Goal: Task Accomplishment & Management: Manage account settings

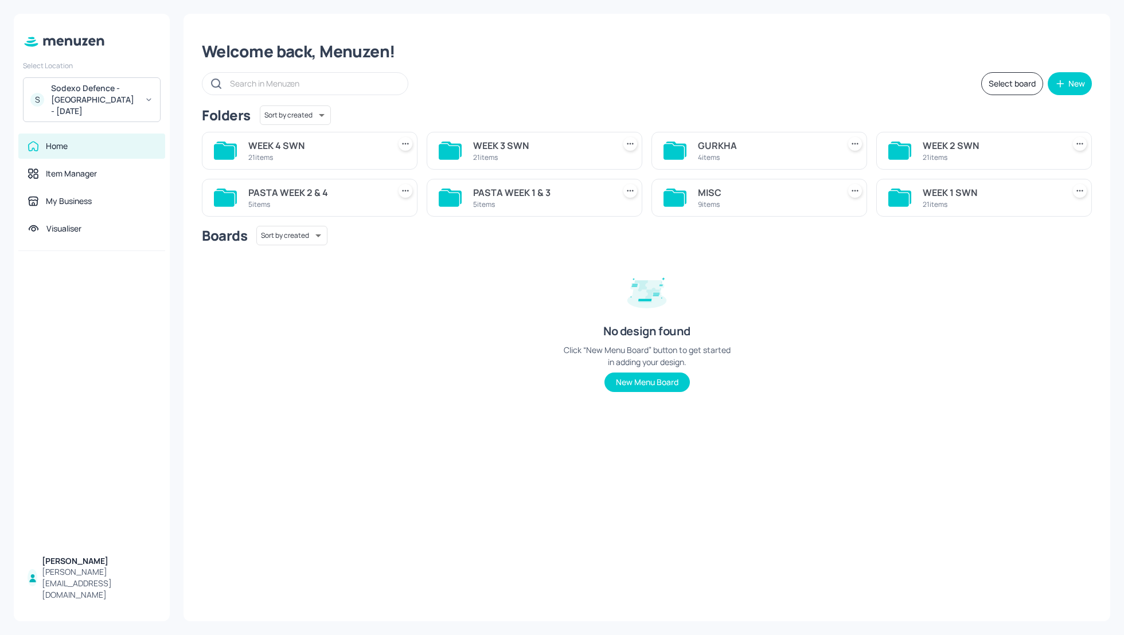
click at [75, 91] on div "Sodexo Defence - Swinton - September 2025" at bounding box center [94, 100] width 87 height 34
click at [109, 103] on div "Sodexo Defence - Swinton - September 2025" at bounding box center [94, 100] width 87 height 34
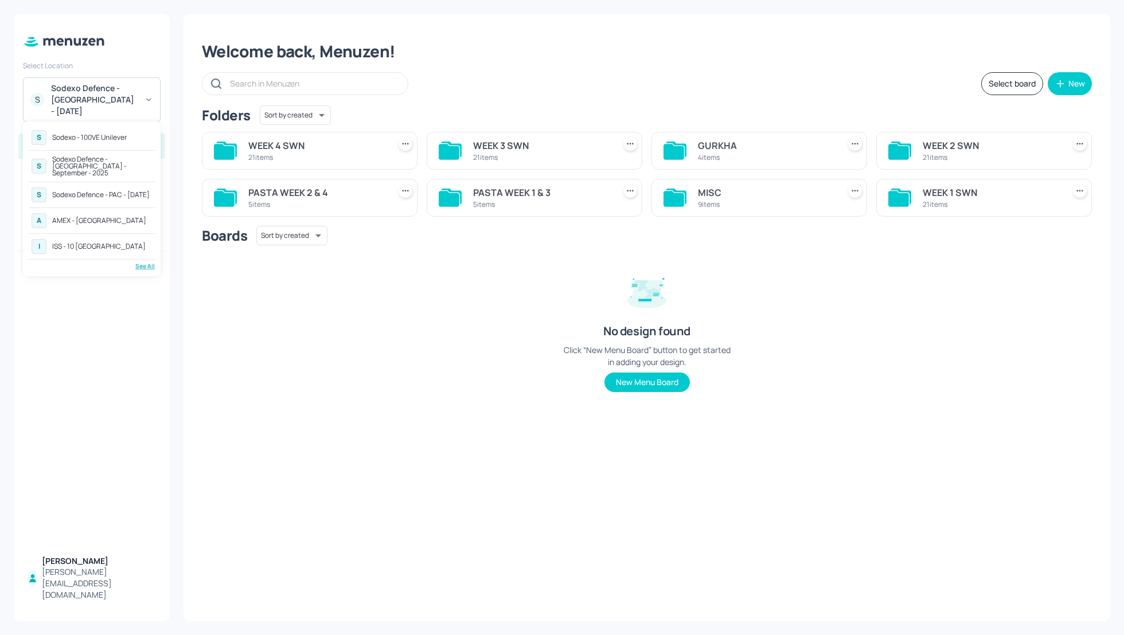
click at [98, 165] on div "Sodexo Defence - Colchester - September - 2025" at bounding box center [102, 166] width 100 height 21
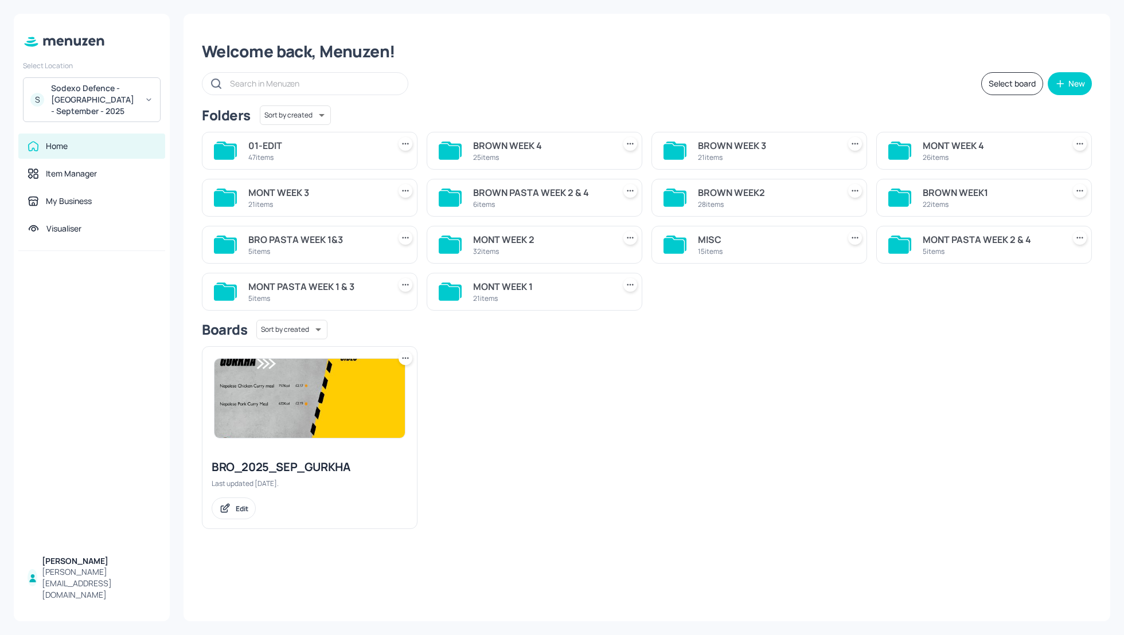
click at [705, 83] on div "Select board New" at bounding box center [647, 83] width 890 height 23
click at [517, 146] on div "BROWN WEEK 4" at bounding box center [541, 146] width 137 height 14
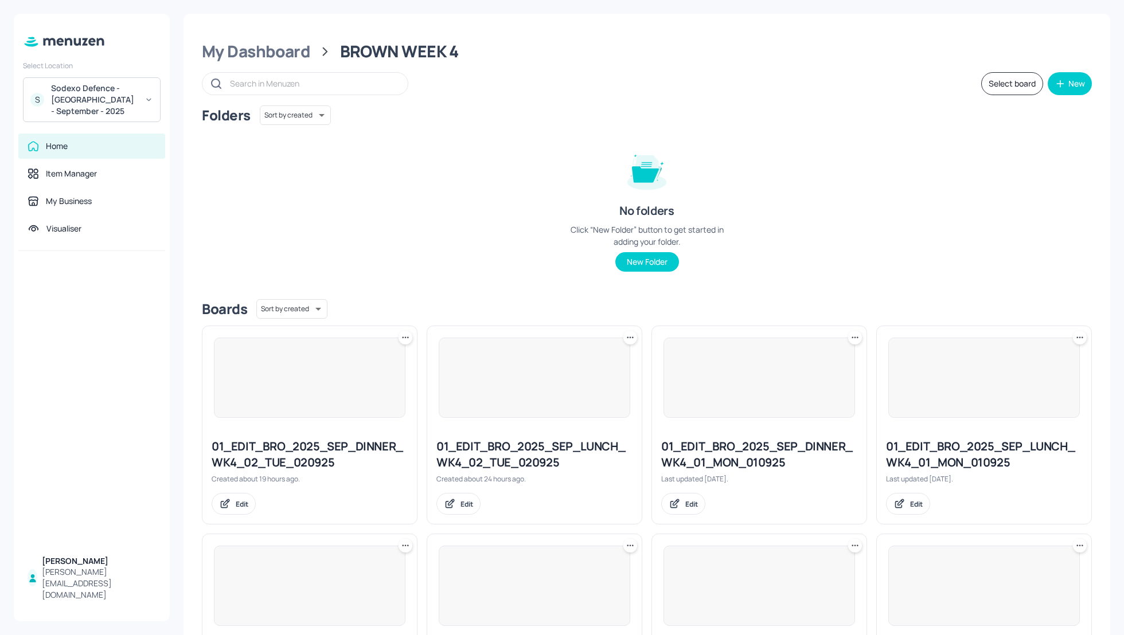
click at [938, 261] on div "Folders Sort by created id ​ No folders Click “New Folder” button to get starte…" at bounding box center [647, 198] width 890 height 185
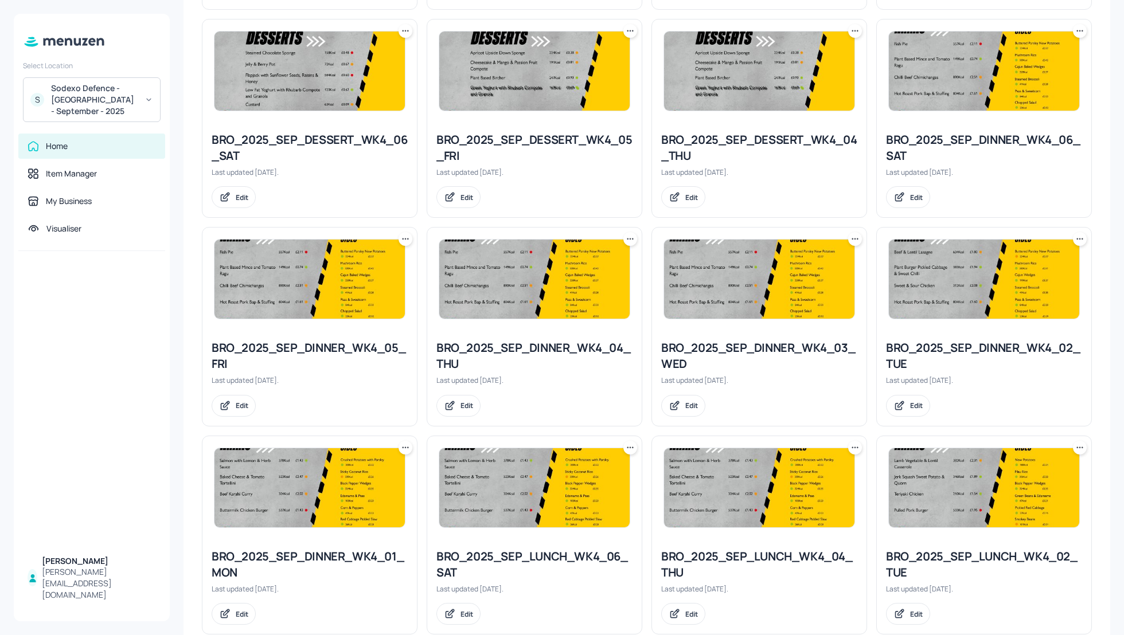
scroll to position [983, 0]
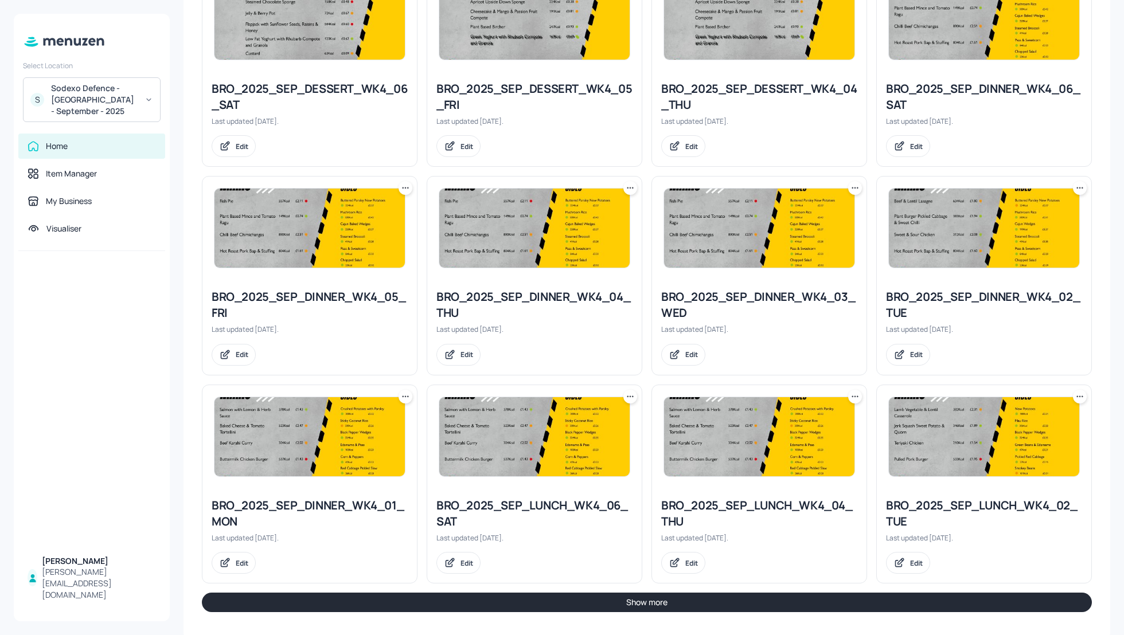
click at [687, 593] on button "Show more" at bounding box center [647, 603] width 890 height 20
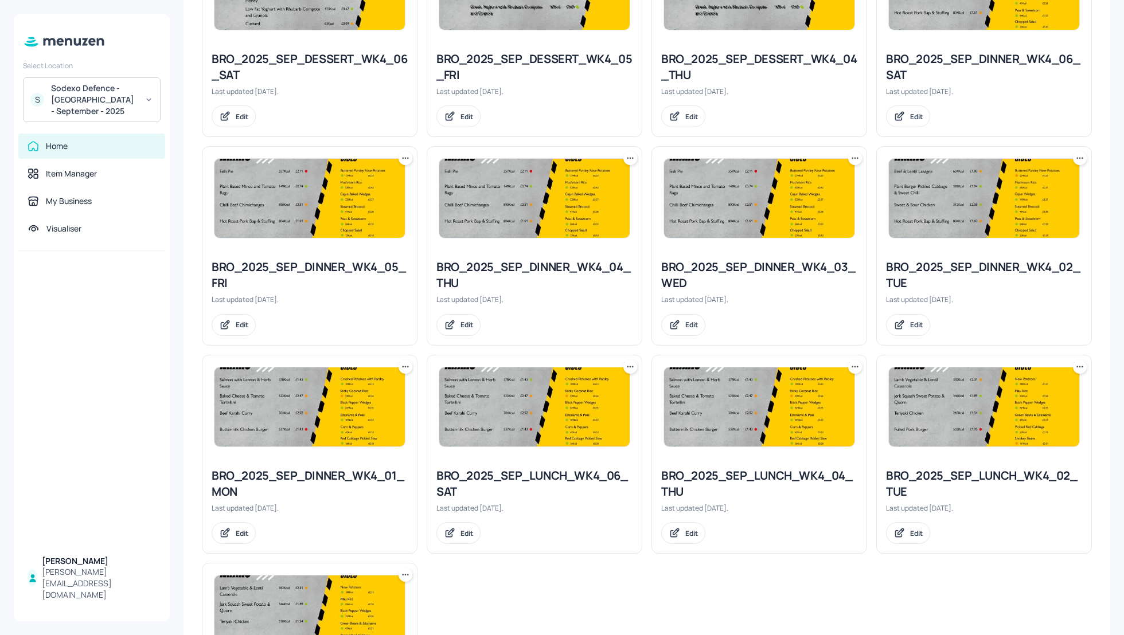
scroll to position [1013, 0]
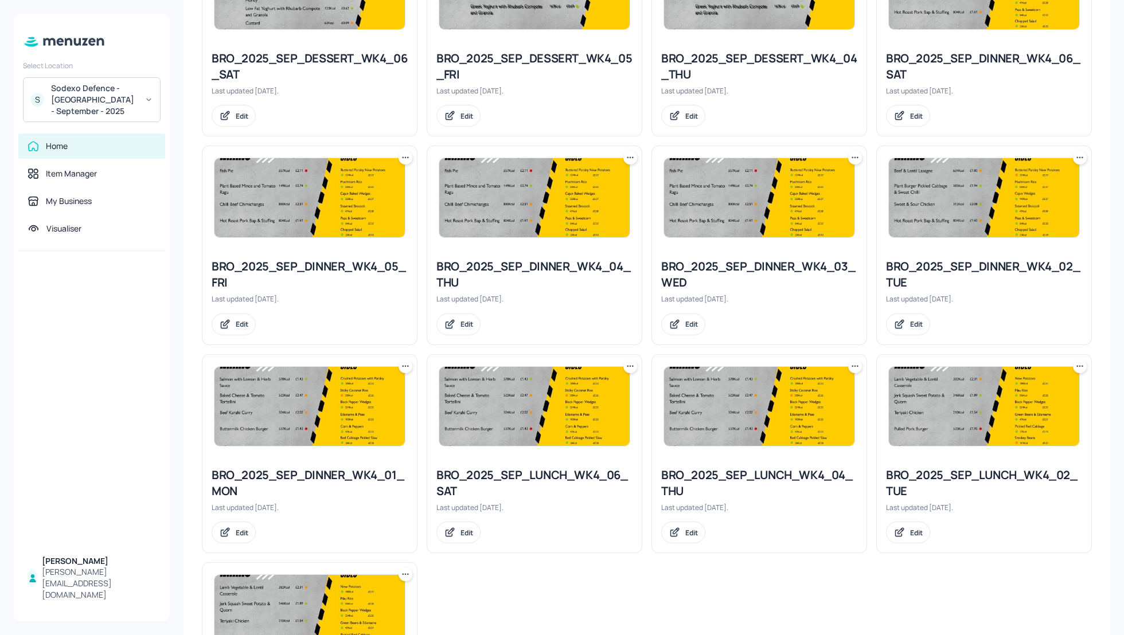
click at [657, 625] on div "01_EDIT_BRO_2025_SEP_DINNER_WK4_02_TUE_020925 Created about 19 hours ago. Edit …" at bounding box center [642, 32] width 899 height 1459
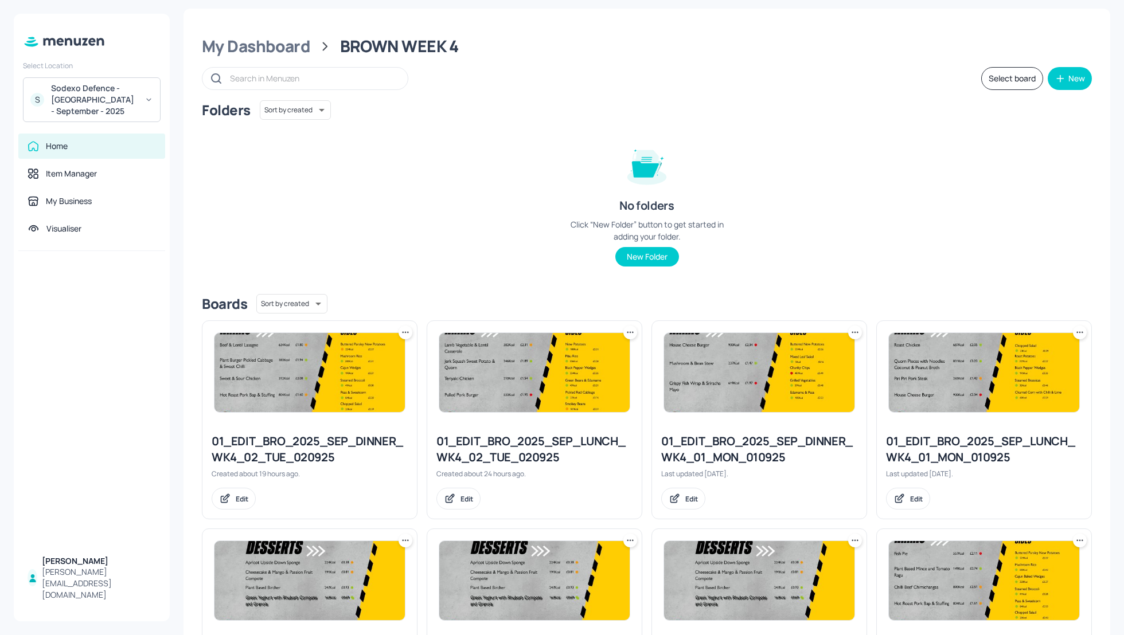
scroll to position [0, 0]
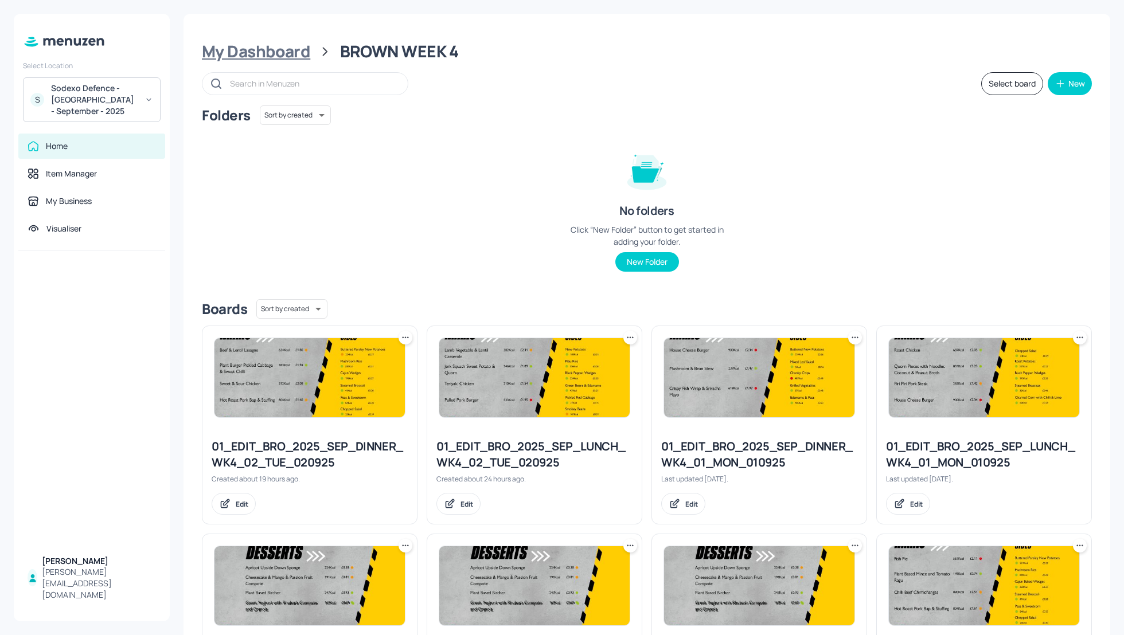
click at [286, 55] on div "My Dashboard" at bounding box center [256, 51] width 108 height 21
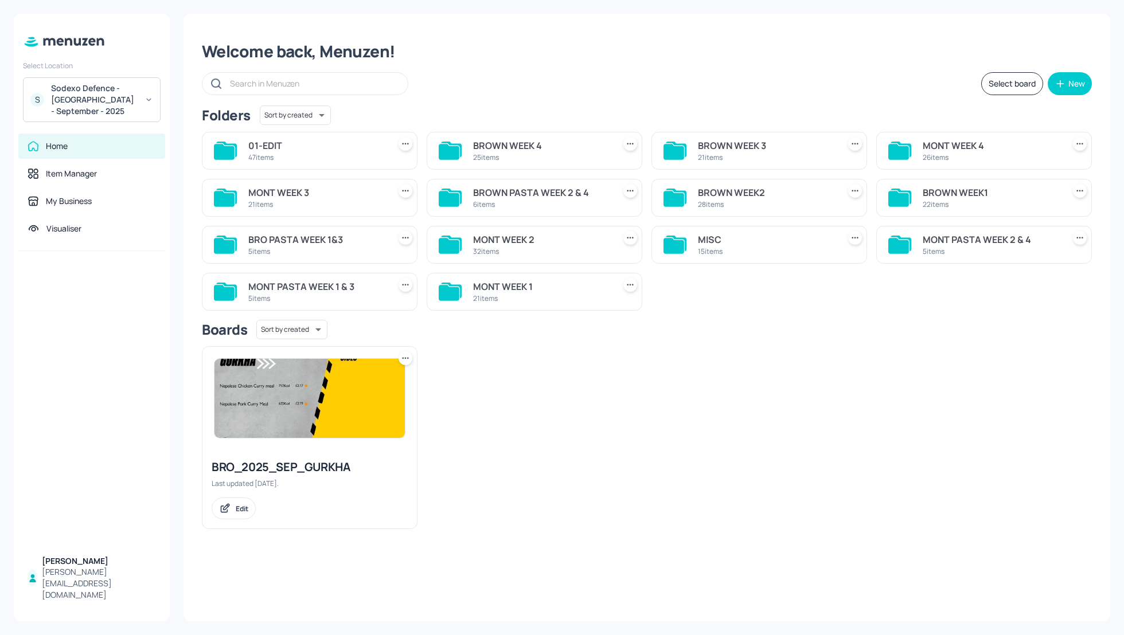
click at [953, 145] on div "MONT WEEK 4" at bounding box center [991, 146] width 137 height 14
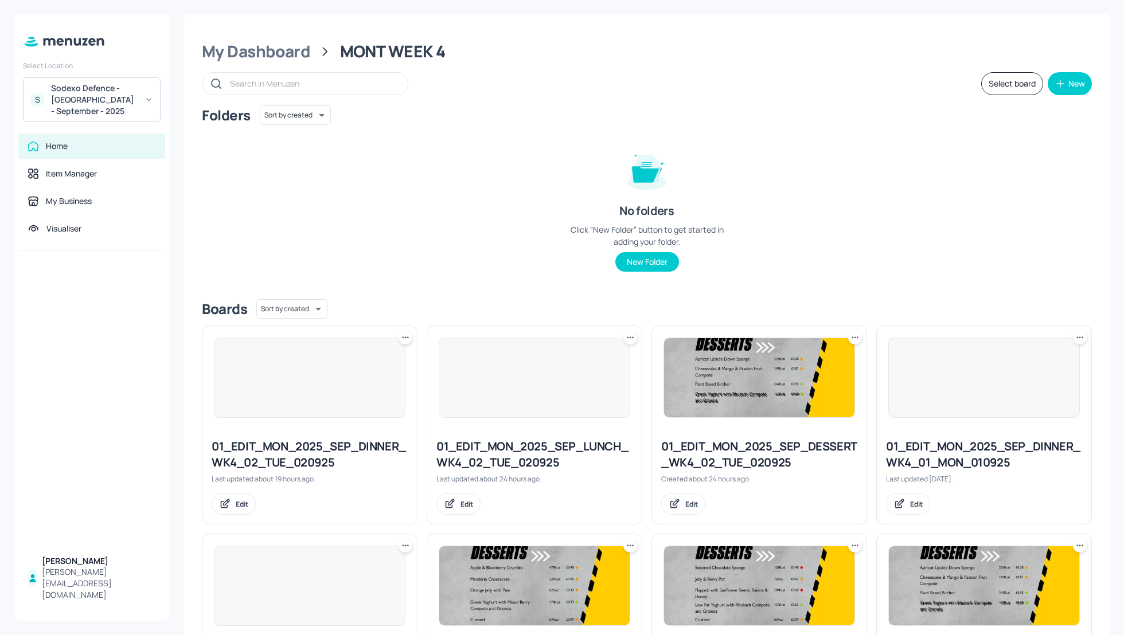
click at [1018, 201] on div "Folders Sort by created id ​ No folders Click “New Folder” button to get starte…" at bounding box center [647, 198] width 890 height 185
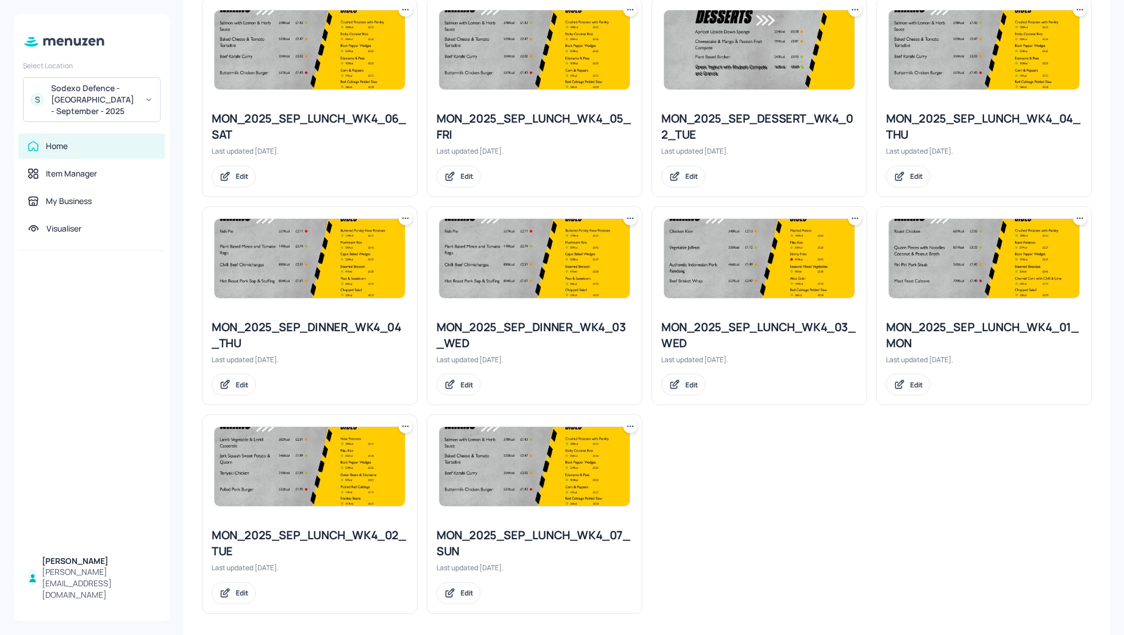
scroll to position [1162, 0]
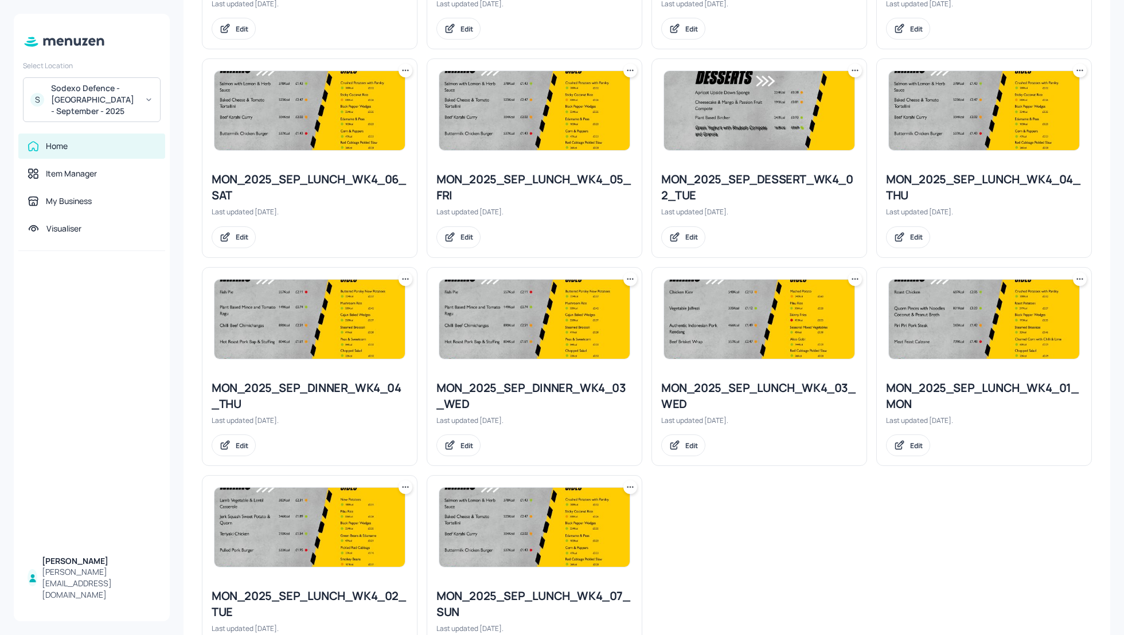
scroll to position [1070, 0]
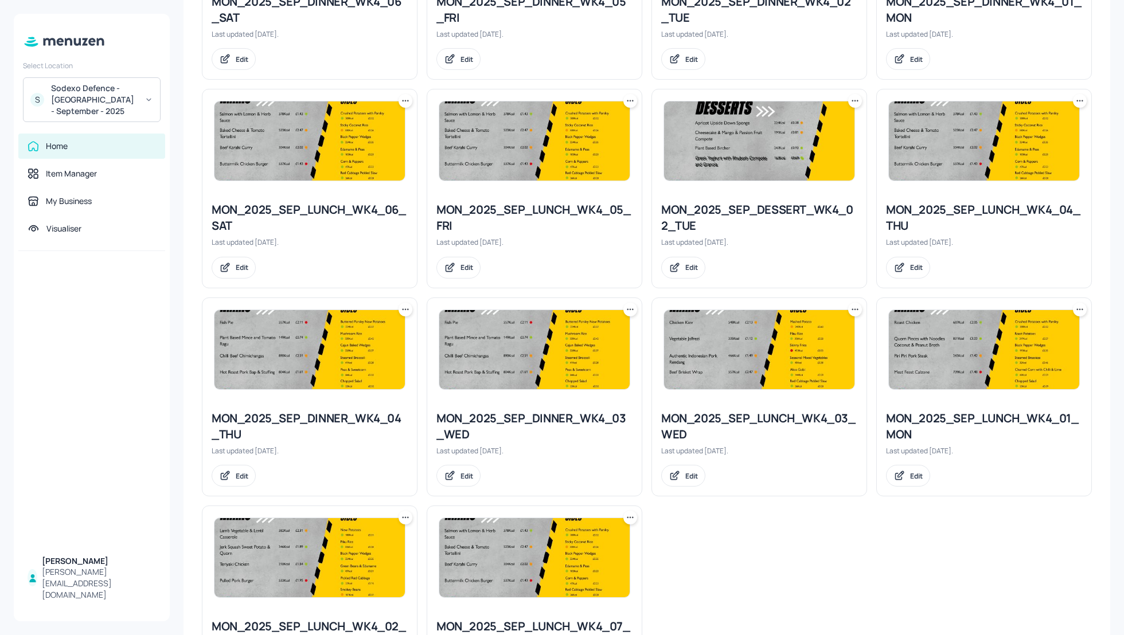
click at [852, 306] on icon at bounding box center [854, 309] width 11 height 11
click at [809, 344] on p "Duplicate" at bounding box center [796, 349] width 31 height 10
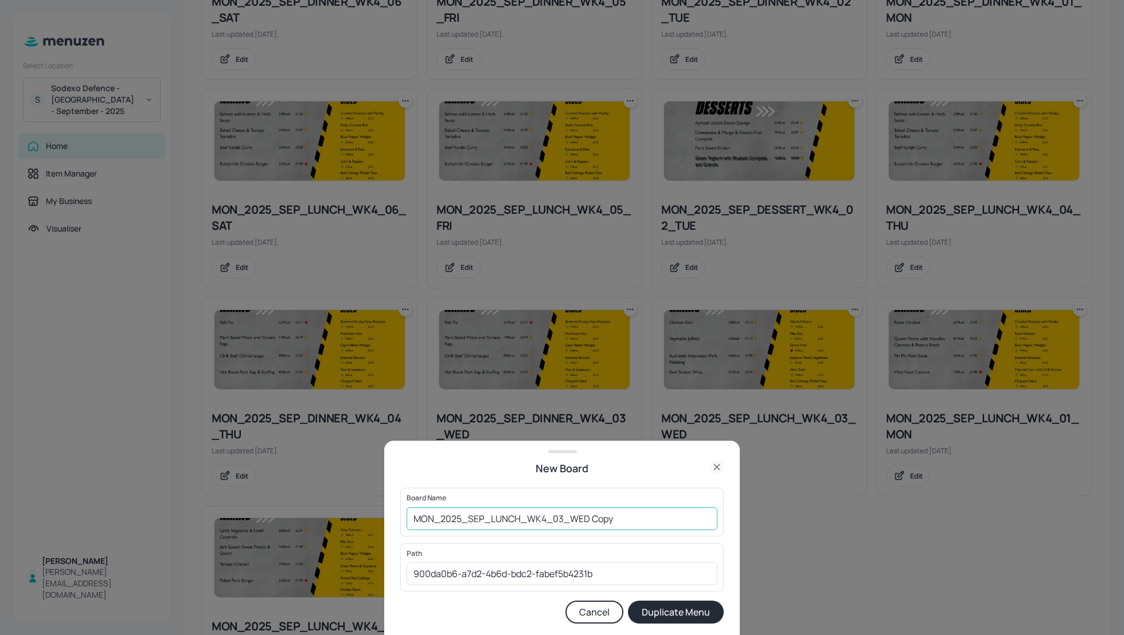
click at [409, 521] on input "MON_2025_SEP_LUNCH_WK4_03_WED Copy" at bounding box center [562, 519] width 311 height 23
click at [677, 522] on input "01_EDIT_MON_2025_SEP_LUNCH_WK4_03_WED Copy" at bounding box center [562, 519] width 311 height 23
type input "01_EDIT_MON_2025_SEP_LUNCH_WK4_03_WED_030925"
click at [688, 610] on button "Duplicate Menu" at bounding box center [676, 612] width 96 height 23
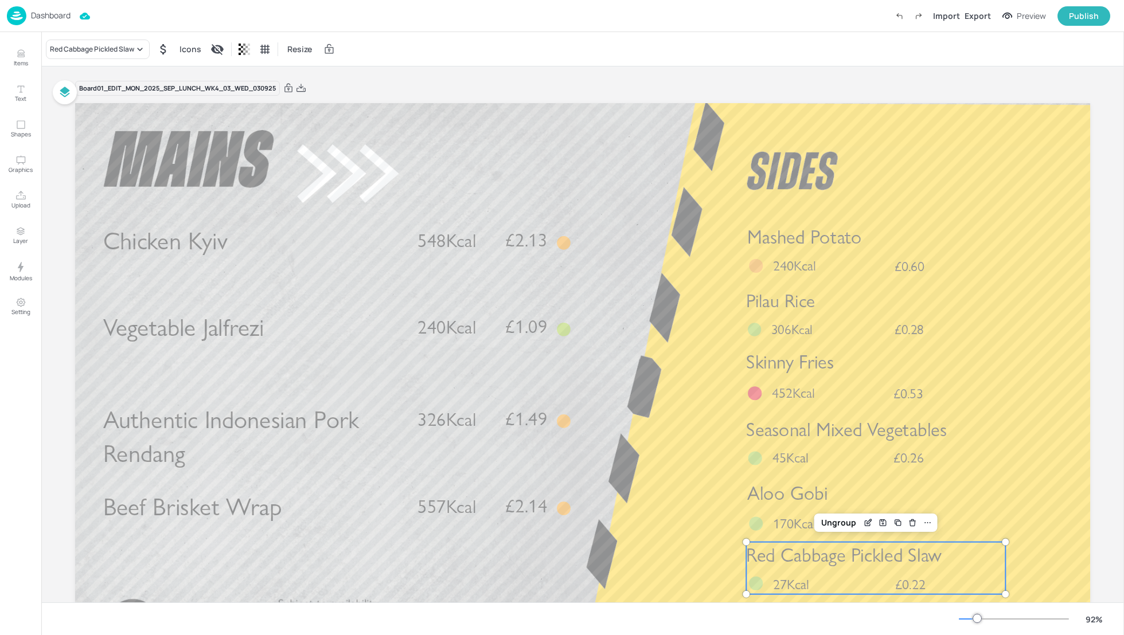
click at [834, 570] on div "Red Cabbage Pickled Slaw £0.22 27Kcal" at bounding box center [875, 569] width 259 height 52
click at [88, 56] on div "Red Cabbage Pickled Slaw" at bounding box center [98, 50] width 104 height 20
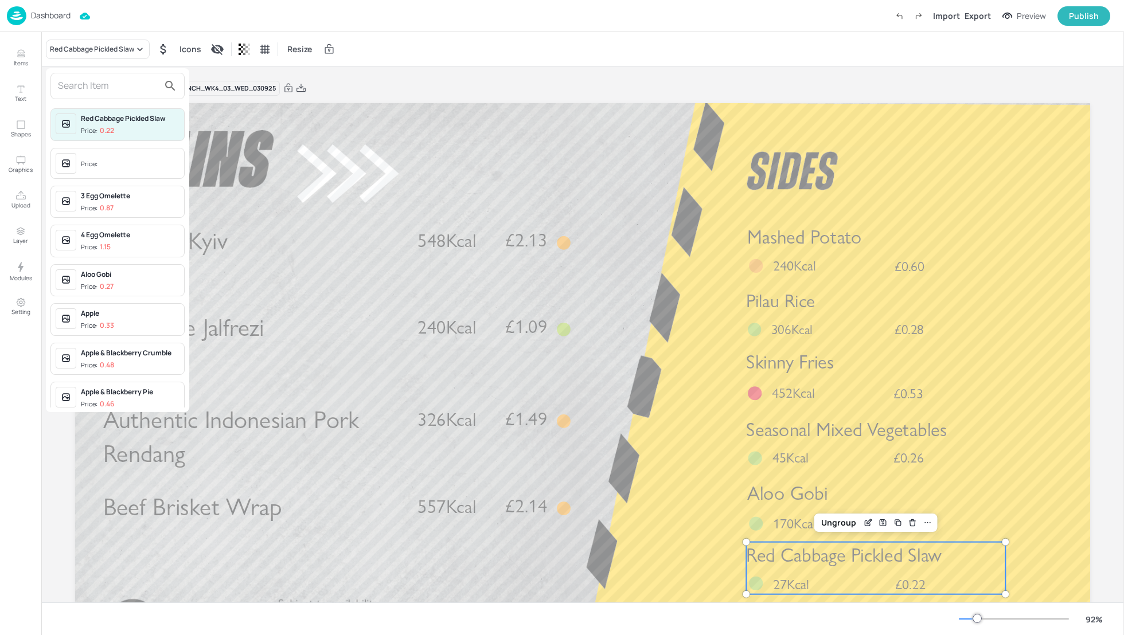
click at [103, 85] on input "text" at bounding box center [108, 86] width 101 height 18
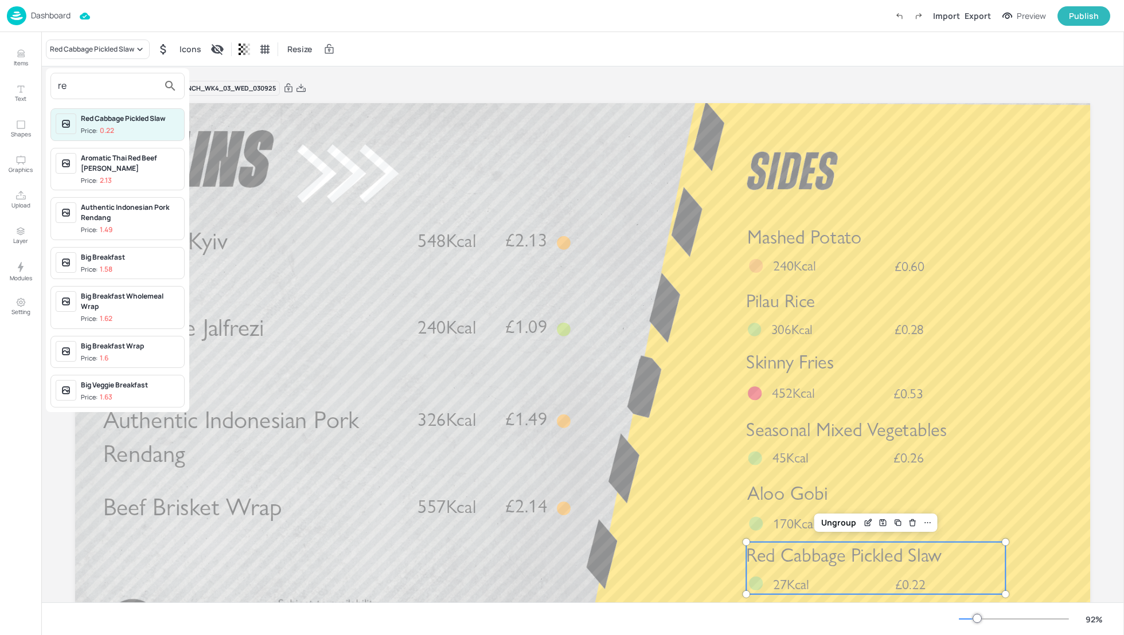
type input "r"
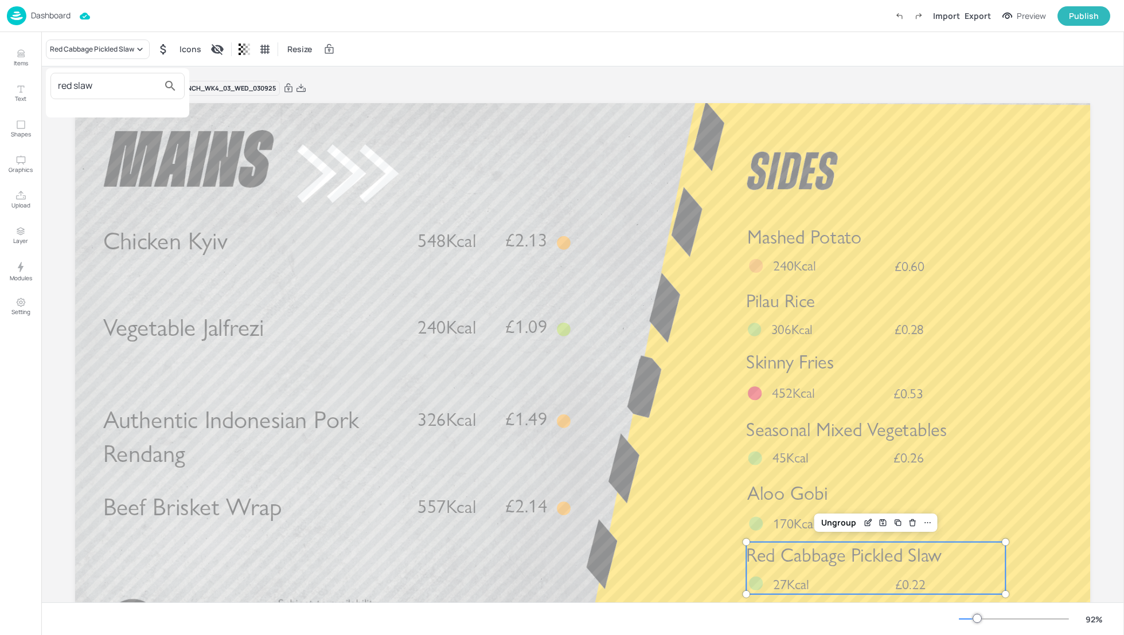
type input "red slaw"
click at [695, 68] on div at bounding box center [562, 317] width 1124 height 635
click at [49, 17] on p "Dashboard" at bounding box center [51, 15] width 40 height 8
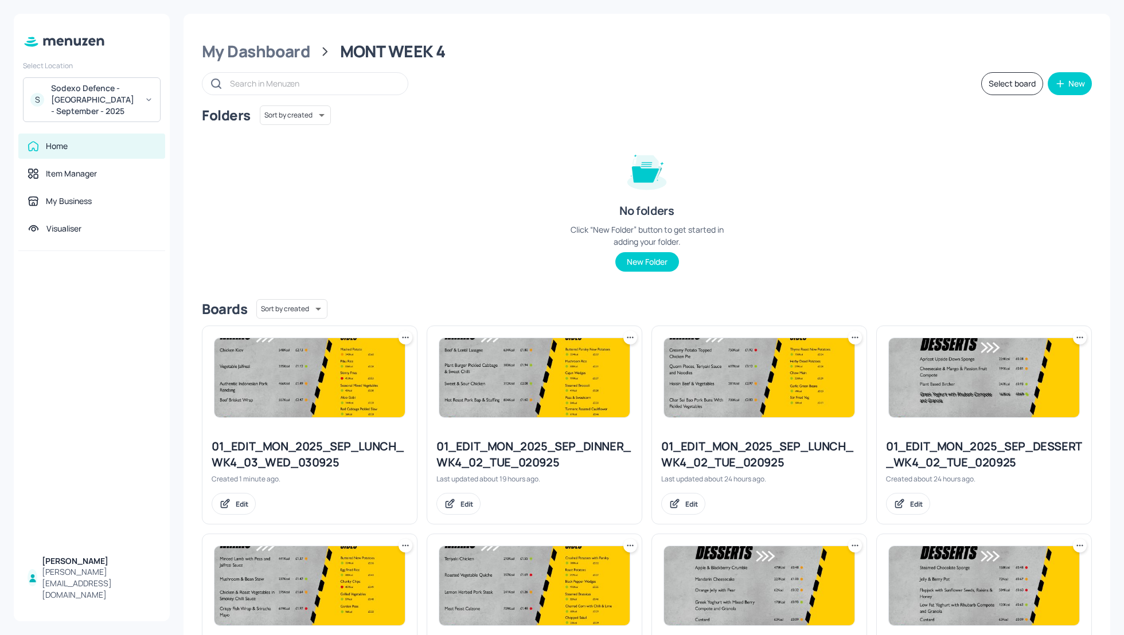
click at [865, 219] on div "Folders Sort by created id ​ No folders Click “New Folder” button to get starte…" at bounding box center [647, 198] width 890 height 185
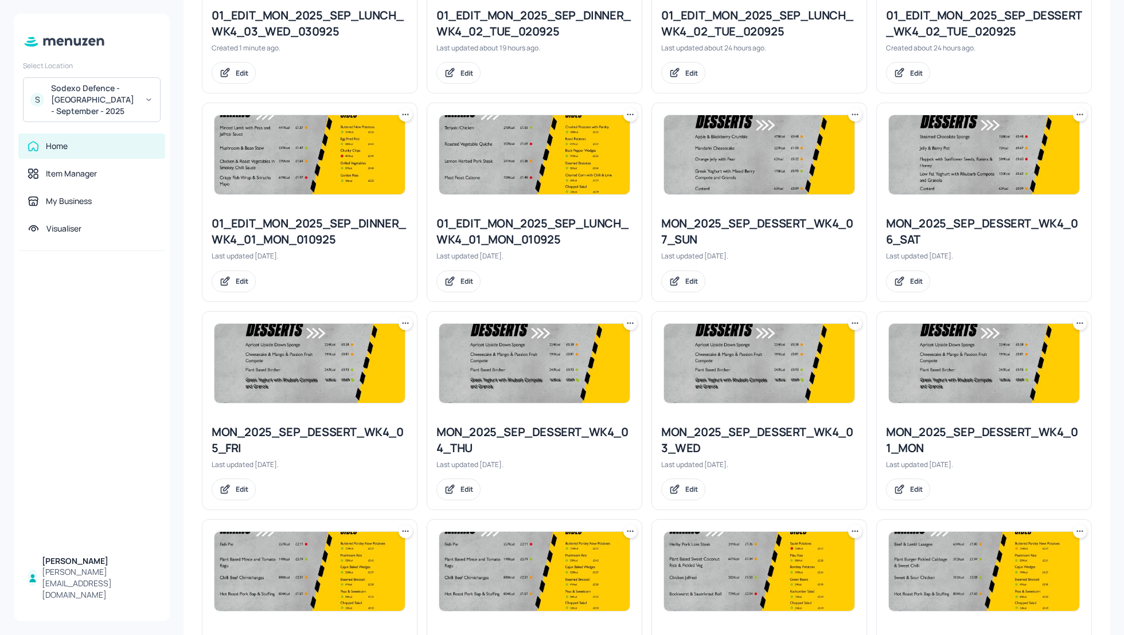
scroll to position [428, 0]
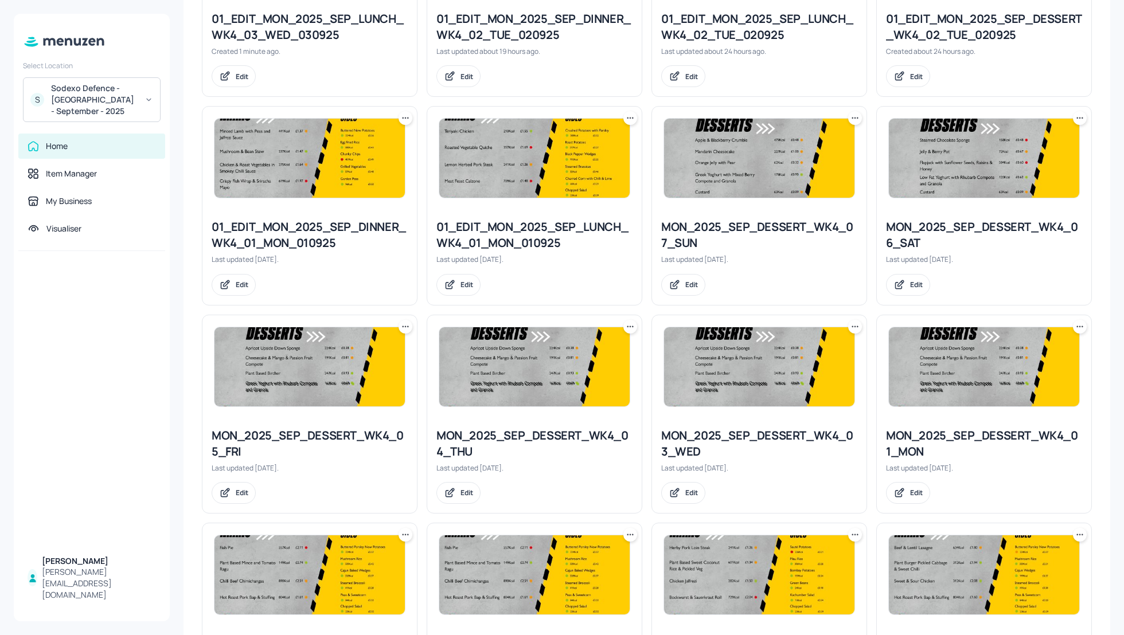
click at [859, 321] on div at bounding box center [855, 327] width 14 height 14
click at [851, 325] on icon at bounding box center [854, 326] width 11 height 11
click at [794, 368] on p "Duplicate" at bounding box center [796, 367] width 31 height 10
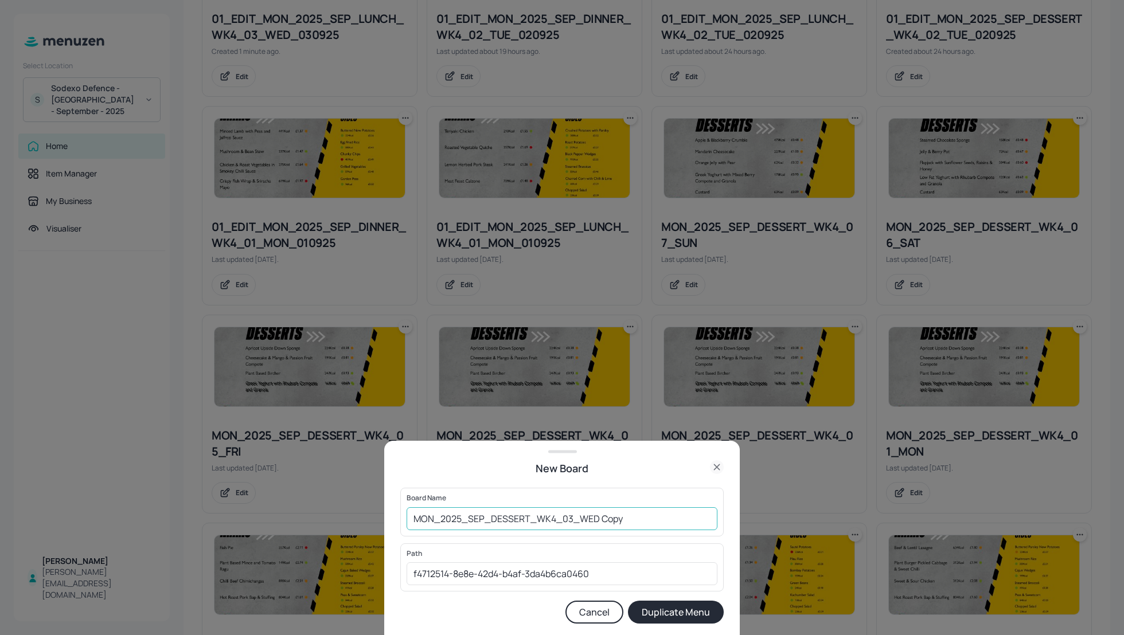
click at [410, 514] on input "MON_2025_SEP_DESSERT_WK4_03_WED Copy" at bounding box center [562, 519] width 311 height 23
click at [672, 522] on input "01_EDIT_MON_2025_SEP_DESSERT_WK4_03_WED Cop" at bounding box center [562, 519] width 311 height 23
type input "01_EDIT_MON_2025_SEP_DESSERT_WK4_03_WED_030925"
click at [697, 613] on button "Duplicate Menu" at bounding box center [676, 612] width 96 height 23
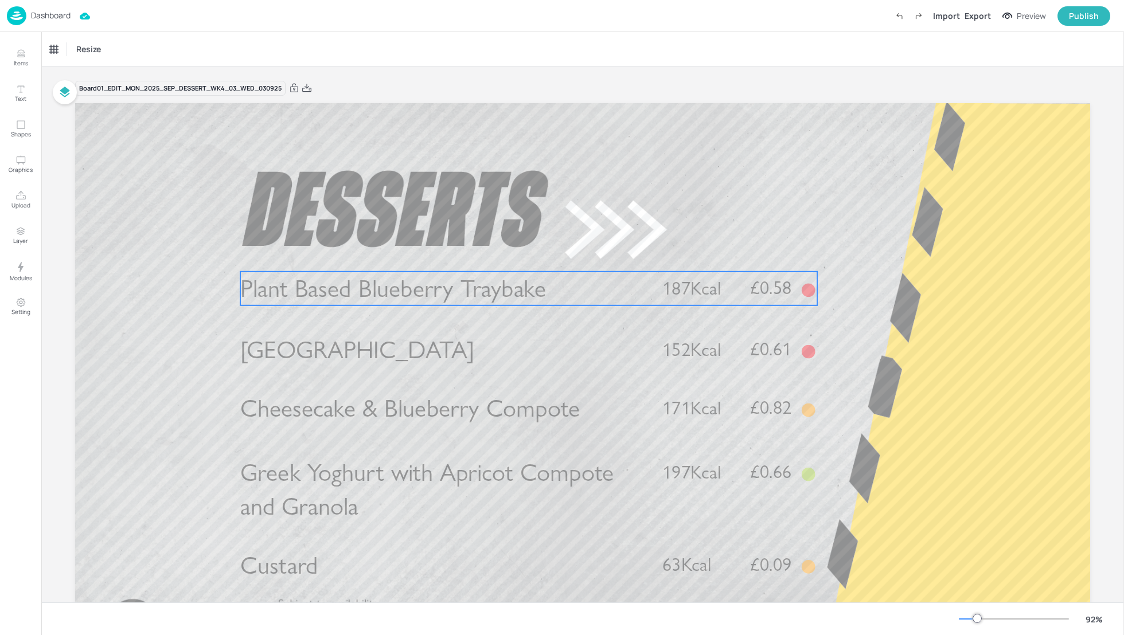
click at [486, 288] on span "Plant Based Blueberry Traybake" at bounding box center [393, 289] width 306 height 30
click at [81, 51] on div "Plant Based Blueberry Traybake" at bounding box center [97, 49] width 95 height 10
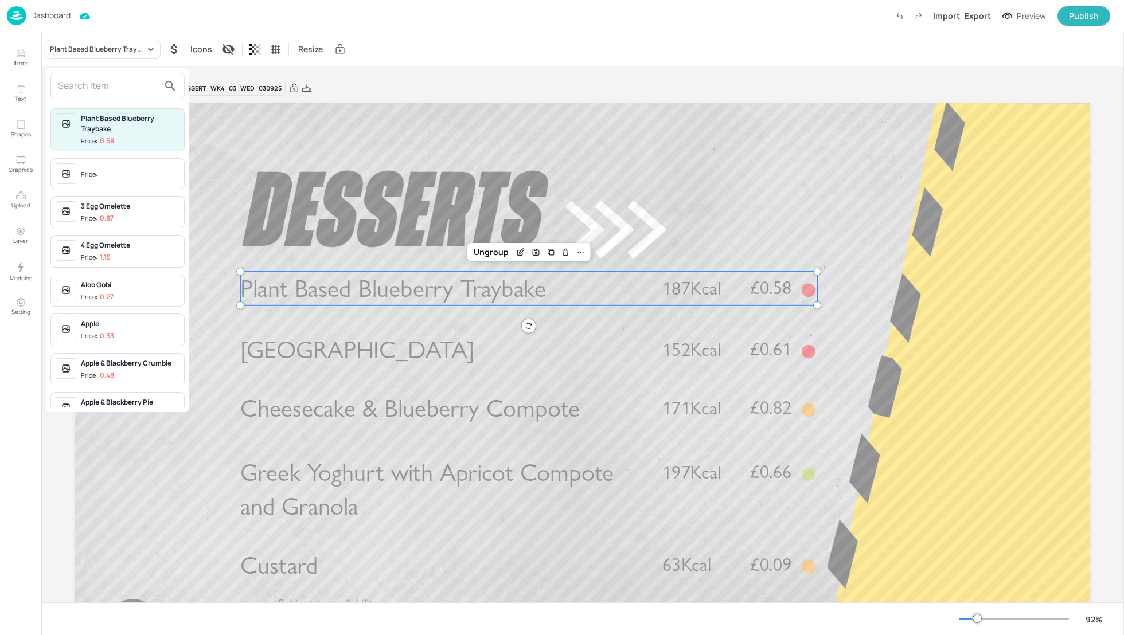
click at [74, 79] on input "text" at bounding box center [108, 86] width 101 height 18
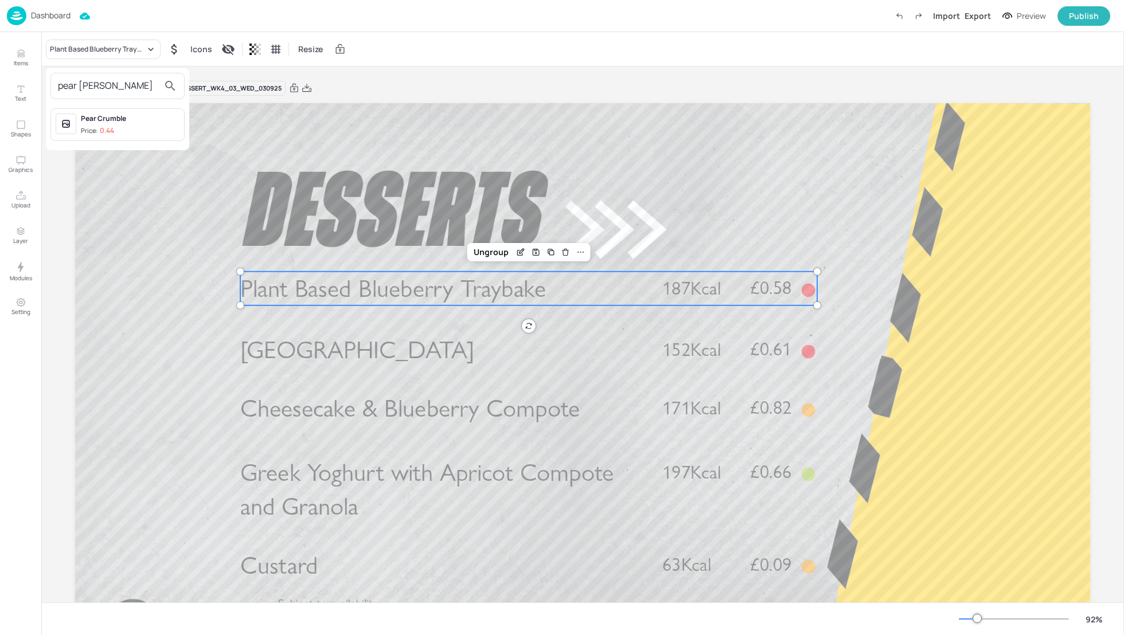
type input "pear crum"
click at [98, 125] on div "Pear Crumble Price: 0.44" at bounding box center [130, 125] width 99 height 22
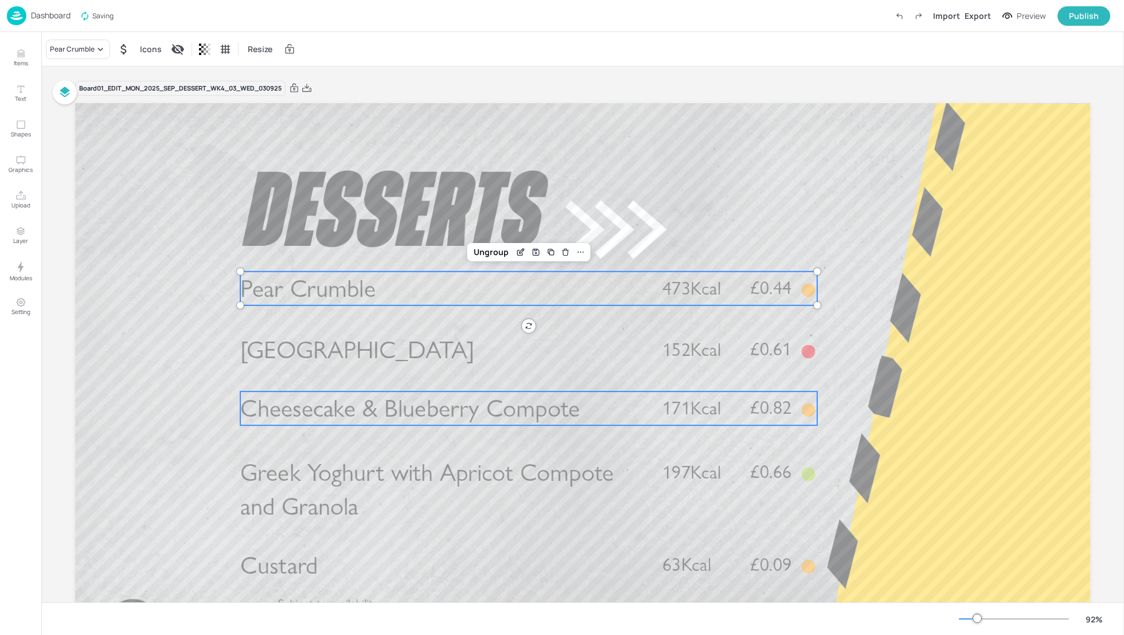
click at [373, 419] on span "Cheesecake & Blueberry Compote" at bounding box center [410, 409] width 340 height 30
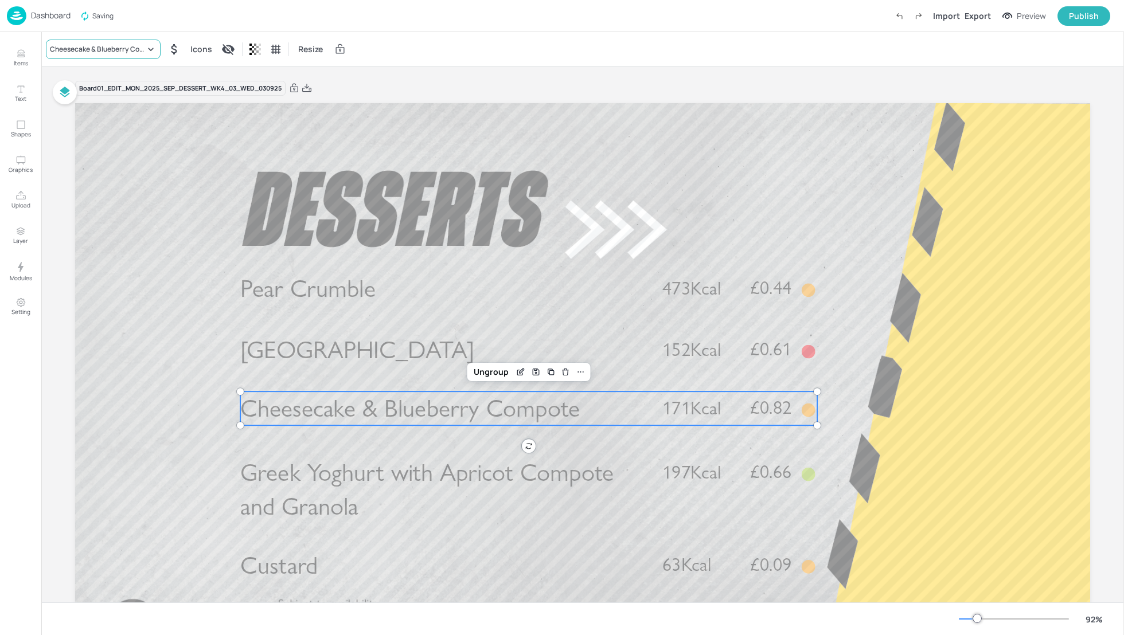
click at [79, 52] on div "Cheesecake & Blueberry Compote" at bounding box center [97, 49] width 95 height 10
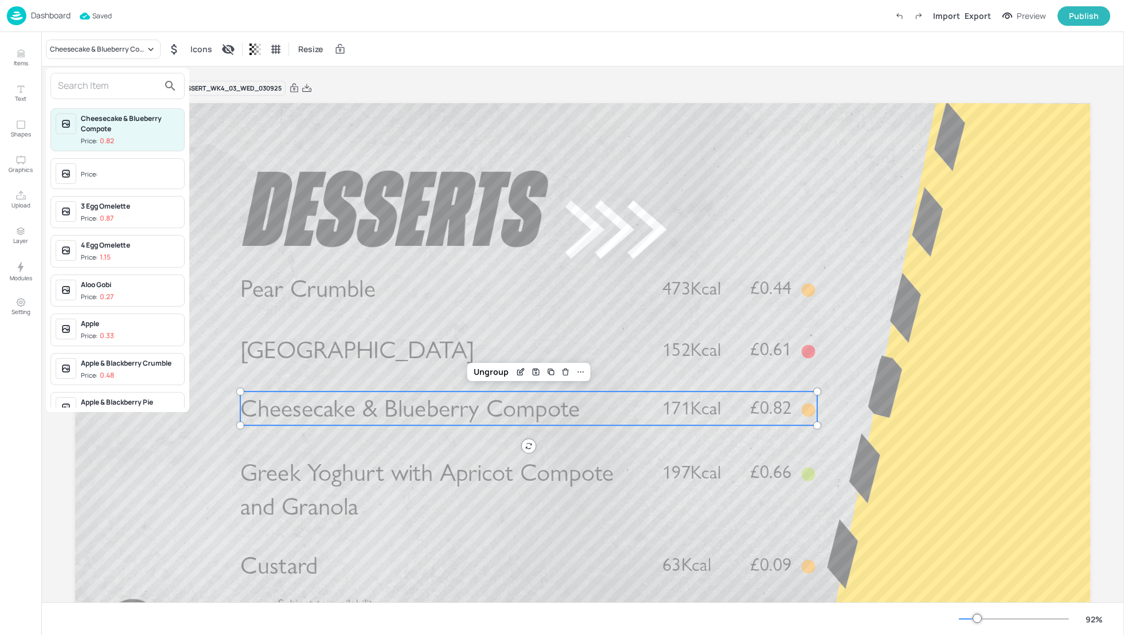
click at [943, 366] on div at bounding box center [562, 317] width 1124 height 635
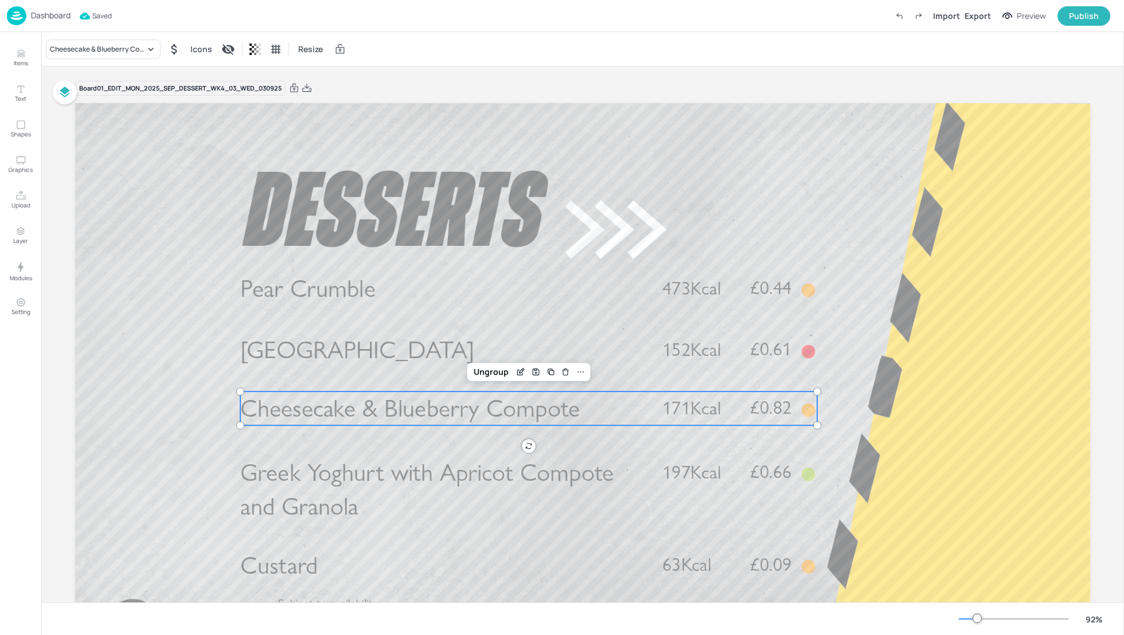
click at [602, 408] on p "Cheesecake & Blueberry Compote" at bounding box center [441, 409] width 403 height 34
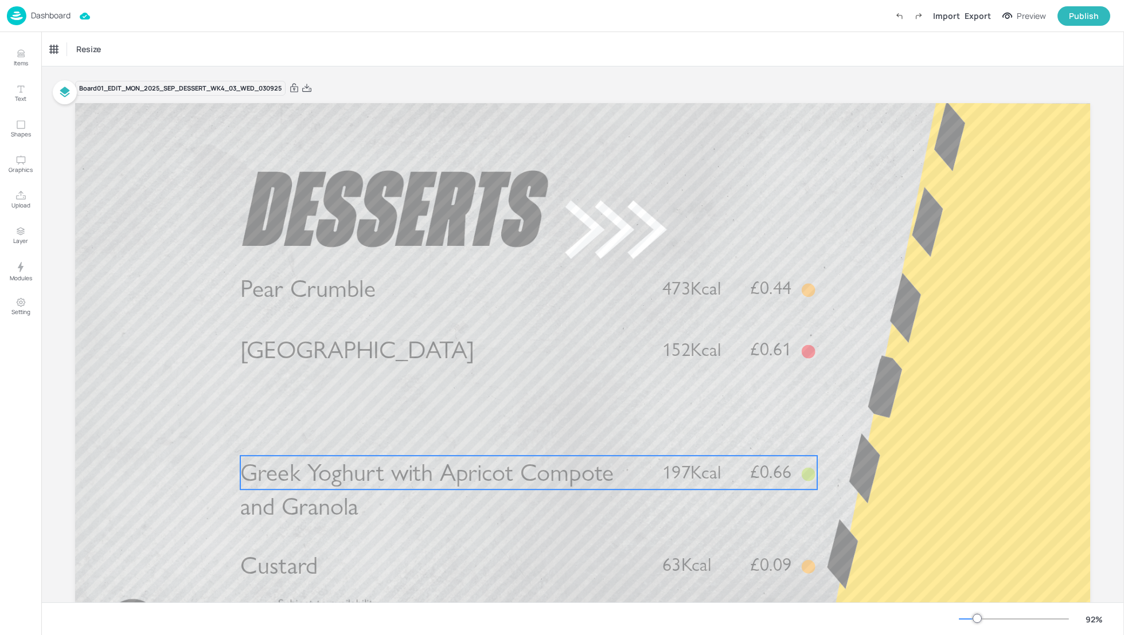
click at [403, 474] on span "Greek Yoghurt with Apricot Compote and Granola" at bounding box center [427, 490] width 374 height 64
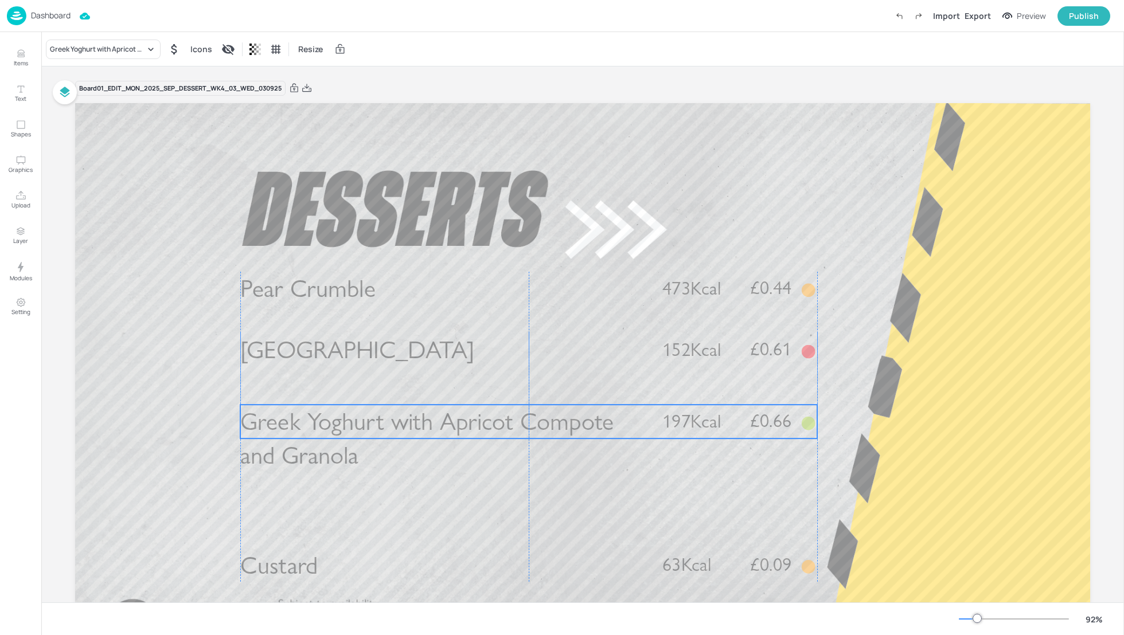
drag, startPoint x: 403, startPoint y: 474, endPoint x: 404, endPoint y: 423, distance: 51.0
click at [404, 423] on span "Greek Yoghurt with Apricot Compote and Granola" at bounding box center [427, 439] width 374 height 64
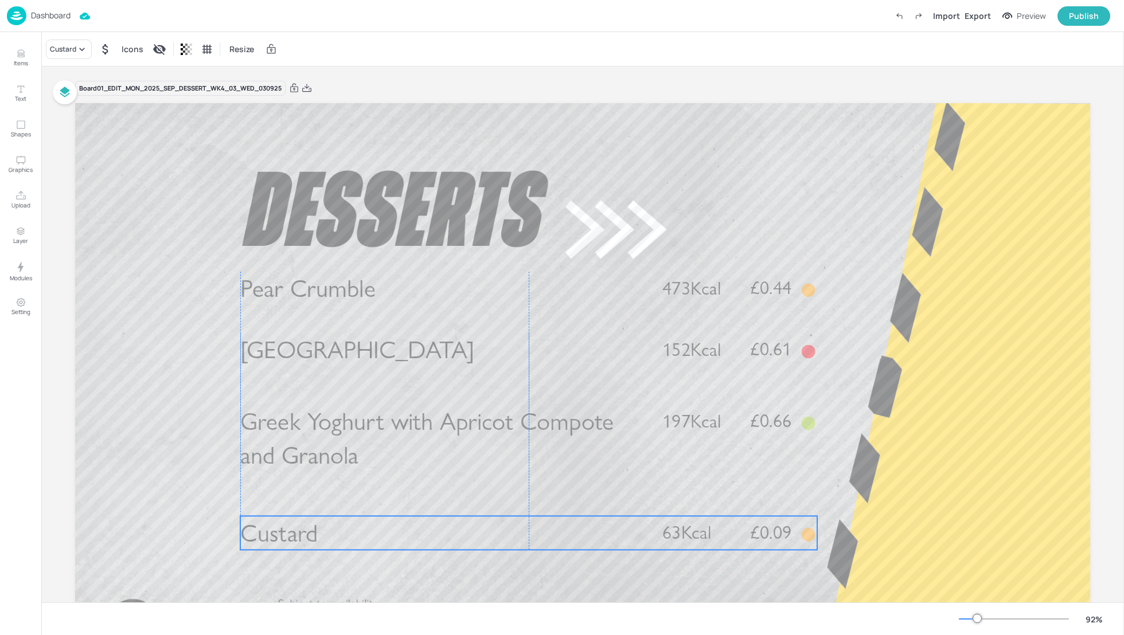
drag, startPoint x: 392, startPoint y: 557, endPoint x: 394, endPoint y: 523, distance: 33.9
click at [394, 523] on p "Custard" at bounding box center [441, 533] width 403 height 34
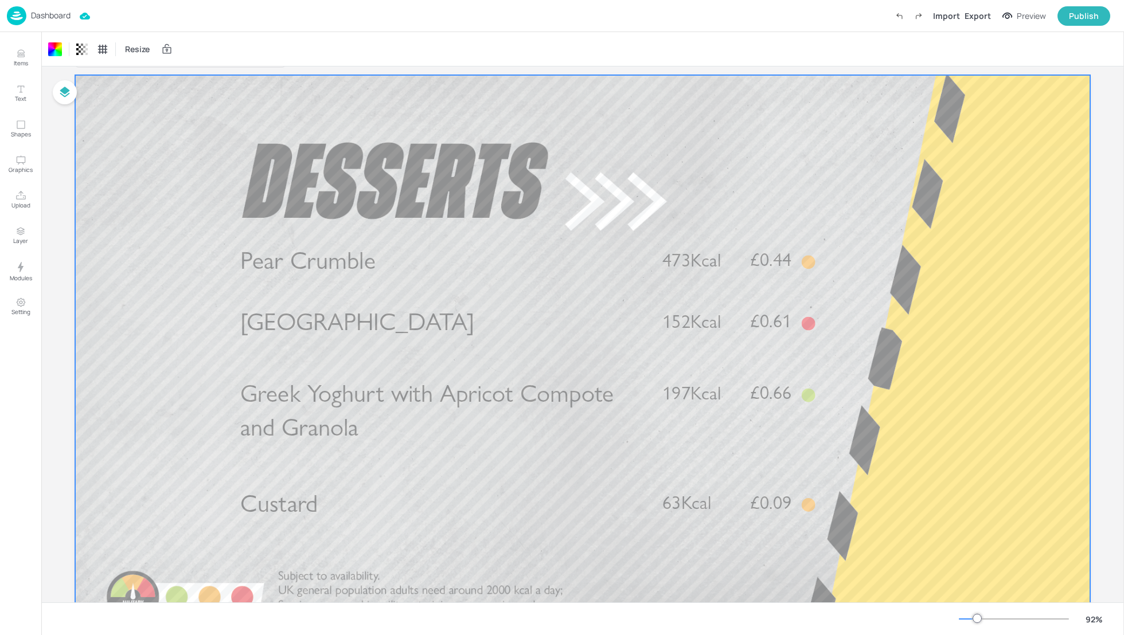
scroll to position [30, 0]
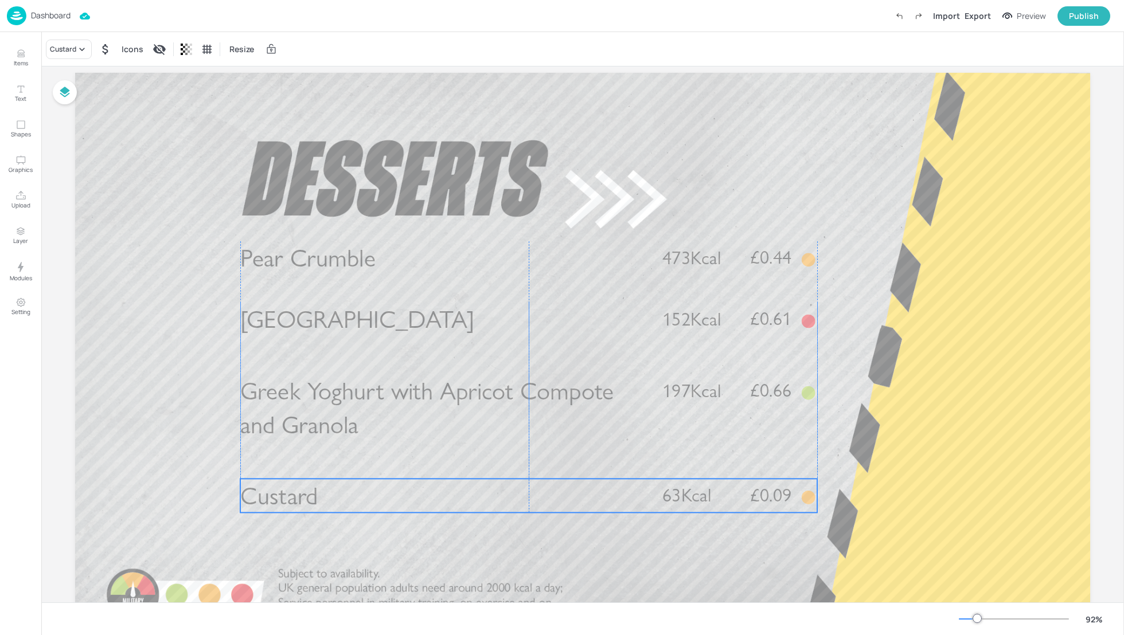
drag, startPoint x: 331, startPoint y: 503, endPoint x: 332, endPoint y: 497, distance: 5.8
click at [332, 497] on p "Custard" at bounding box center [441, 496] width 403 height 34
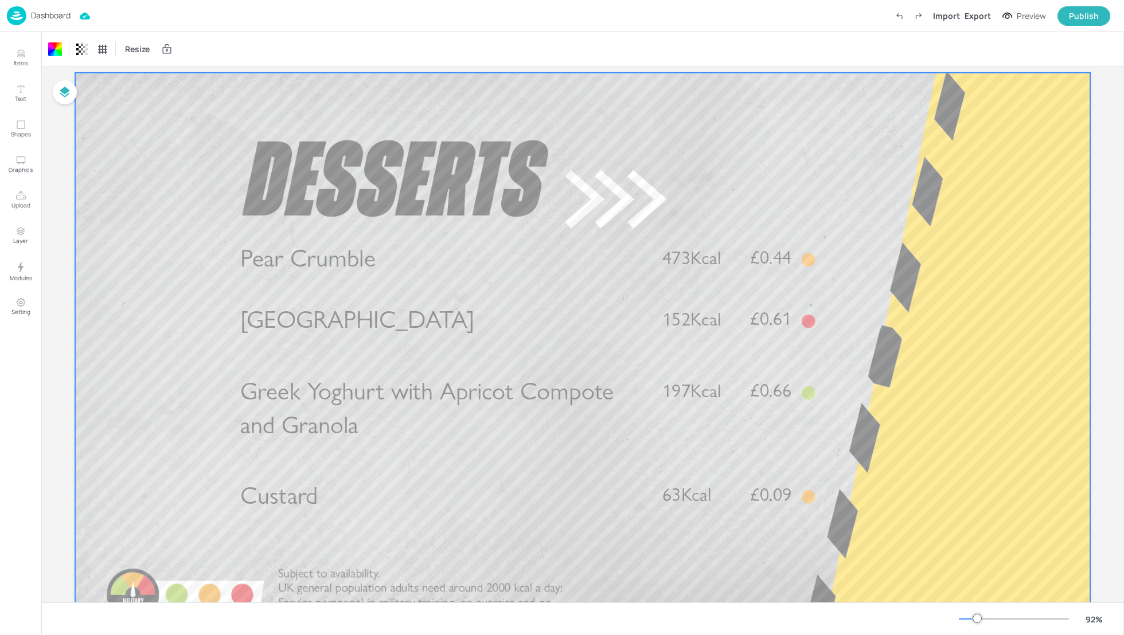
scroll to position [61, 0]
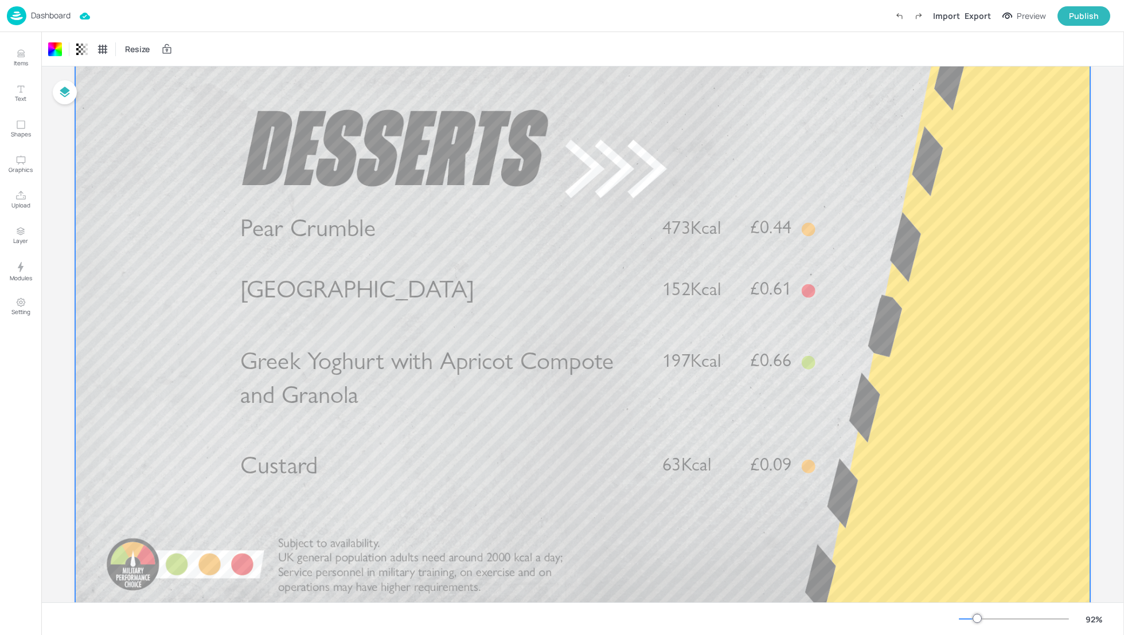
click at [990, 287] on div at bounding box center [582, 327] width 1015 height 571
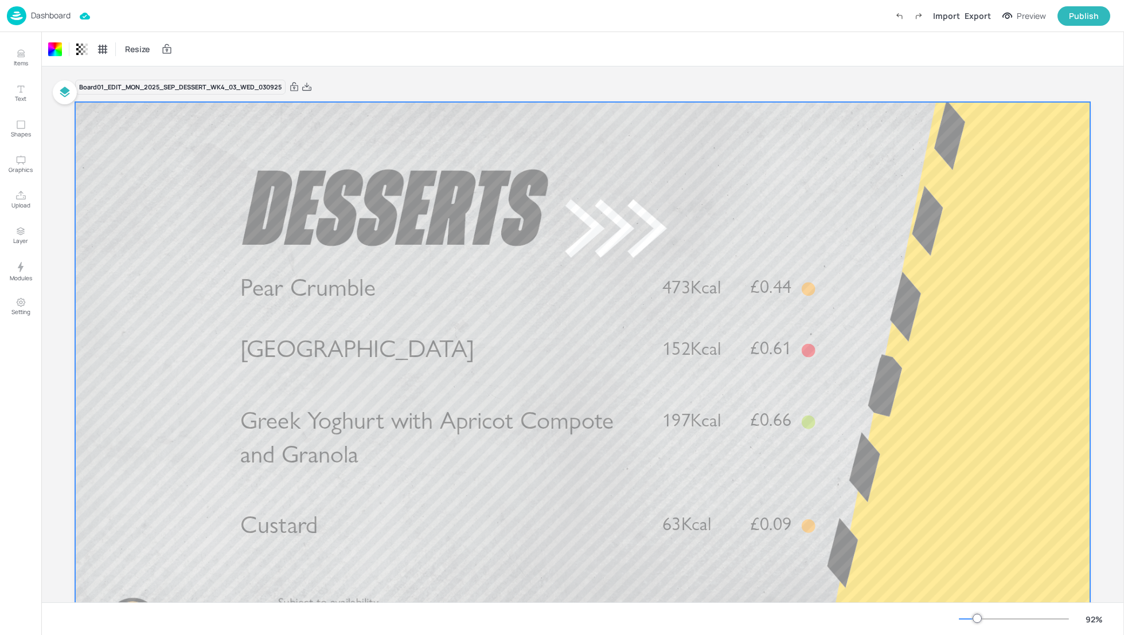
scroll to position [0, 0]
click at [309, 88] on icon at bounding box center [306, 88] width 9 height 8
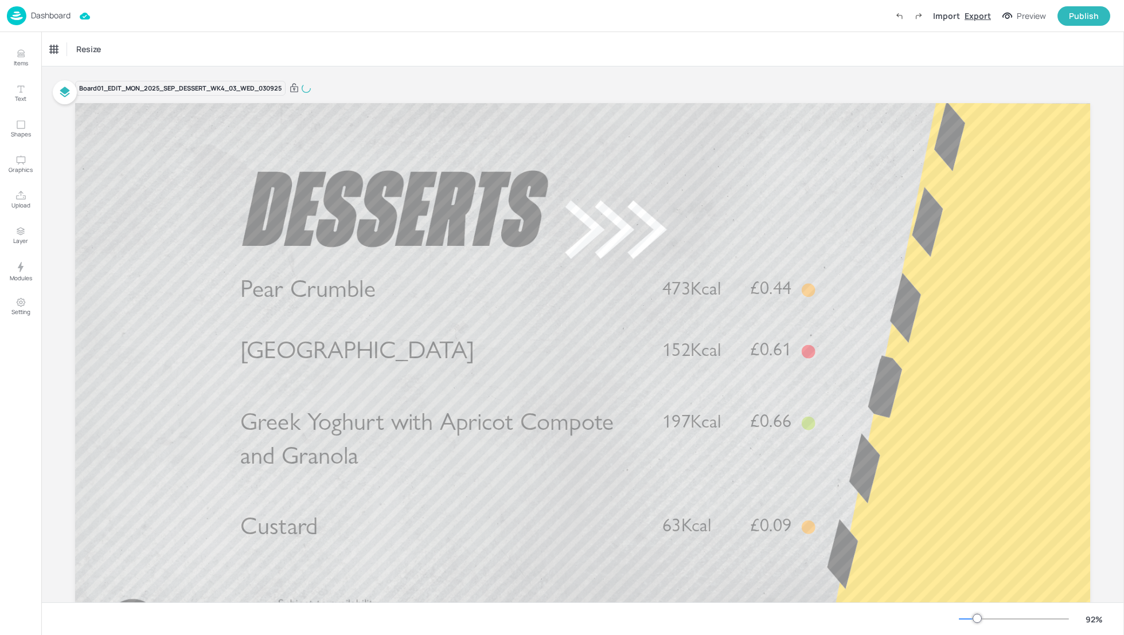
click at [974, 13] on div "Export" at bounding box center [978, 16] width 26 height 12
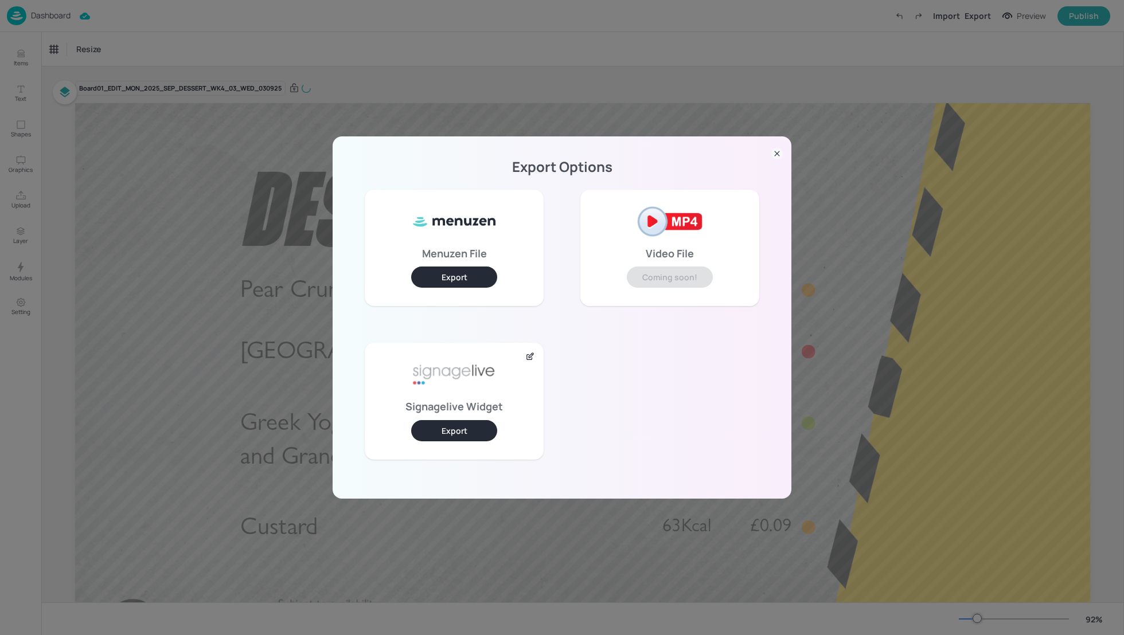
click at [478, 431] on button "Export" at bounding box center [454, 430] width 86 height 21
click at [443, 33] on div "Export Options Menuzen File Export Video File Coming soon! Signagelive Widget E…" at bounding box center [562, 317] width 1124 height 635
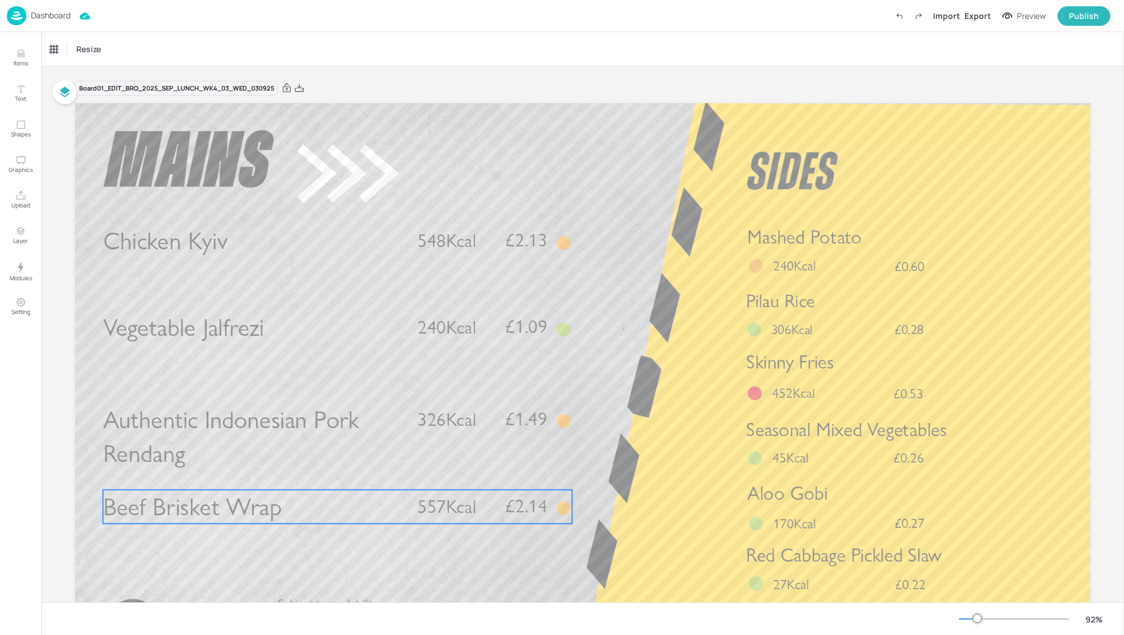
click at [236, 514] on span "Beef Brisket Wrap" at bounding box center [192, 507] width 179 height 30
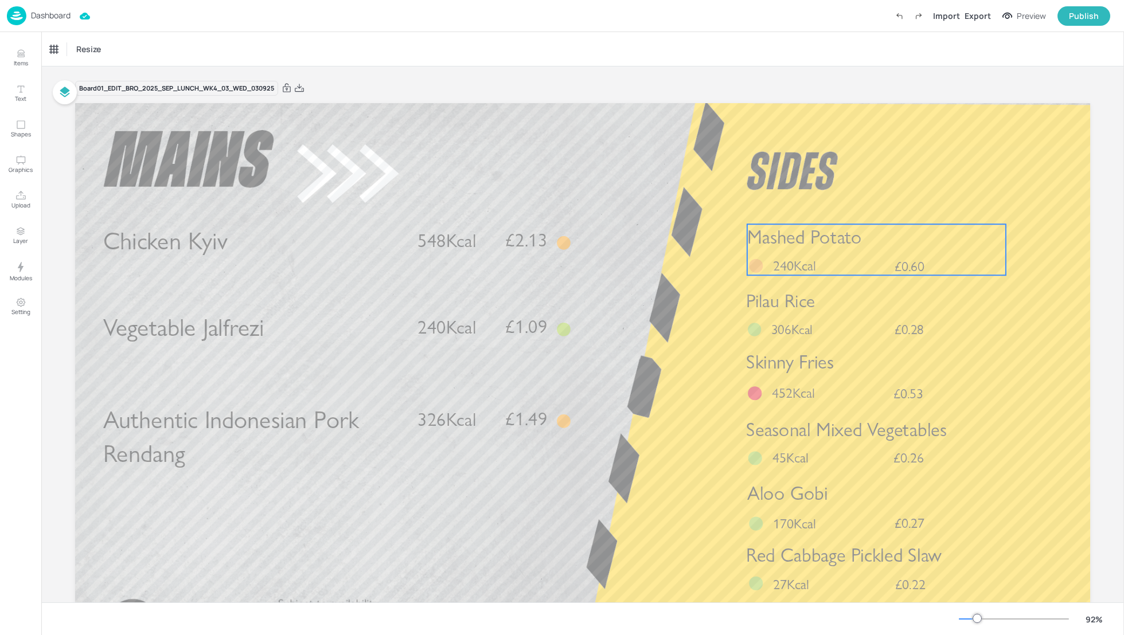
click at [767, 263] on div "Mashed Potato £0.60 240Kcal" at bounding box center [876, 249] width 259 height 51
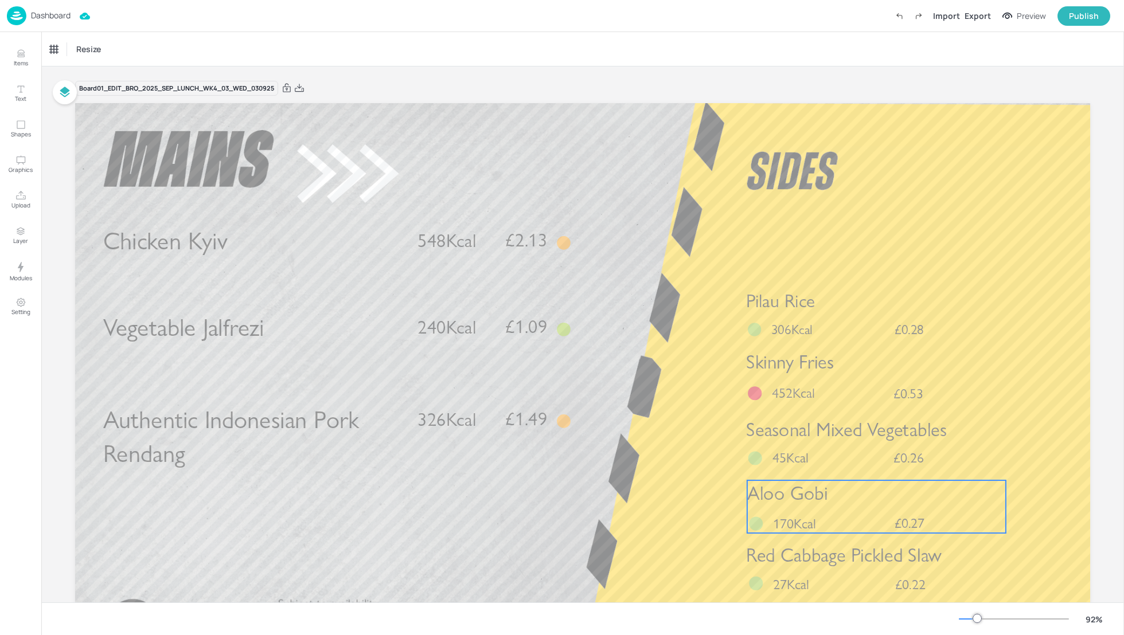
click at [814, 499] on span "Aloo Gobi" at bounding box center [787, 493] width 80 height 23
click at [62, 52] on div "Aloo Gobi" at bounding box center [65, 49] width 30 height 10
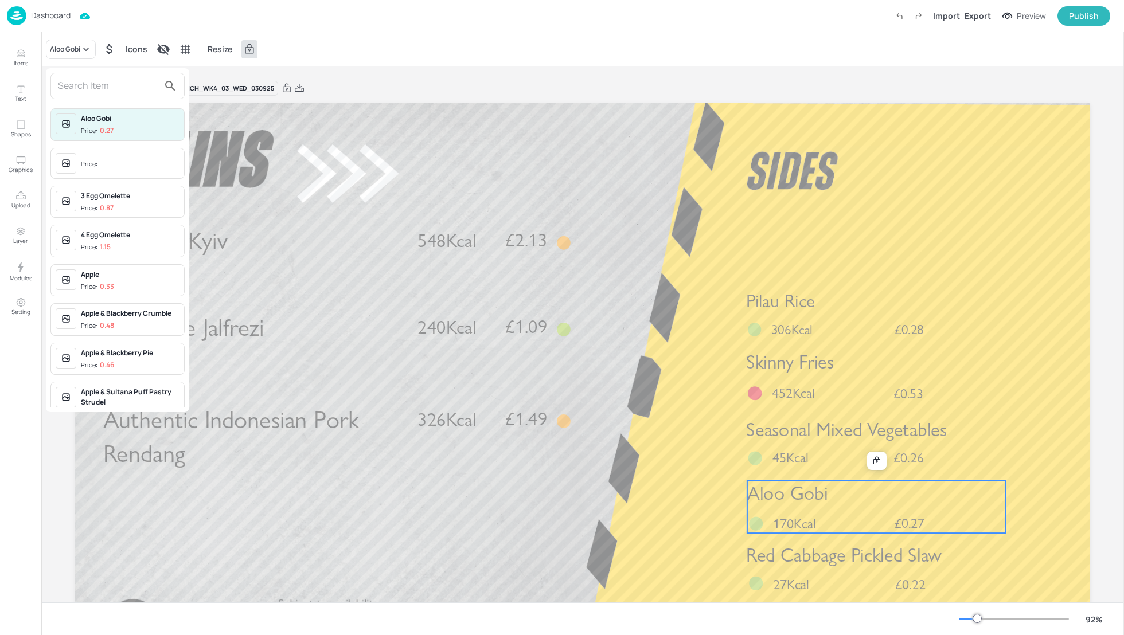
click at [69, 86] on input "text" at bounding box center [108, 86] width 101 height 18
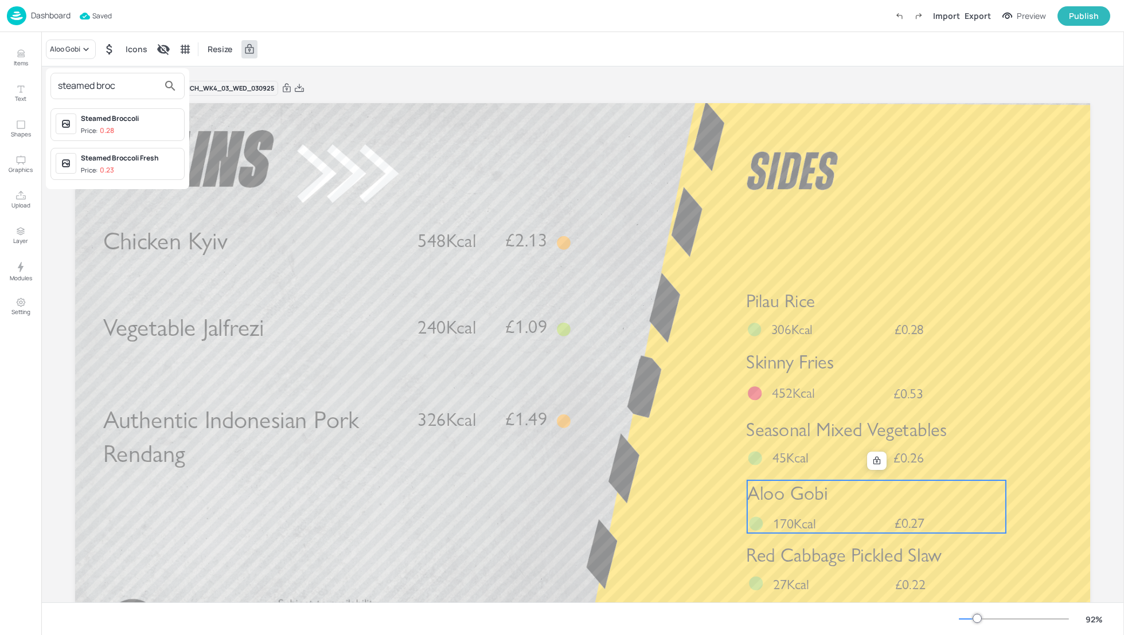
type input "steamed broc"
click at [135, 122] on div "Steamed Broccoli" at bounding box center [130, 119] width 99 height 10
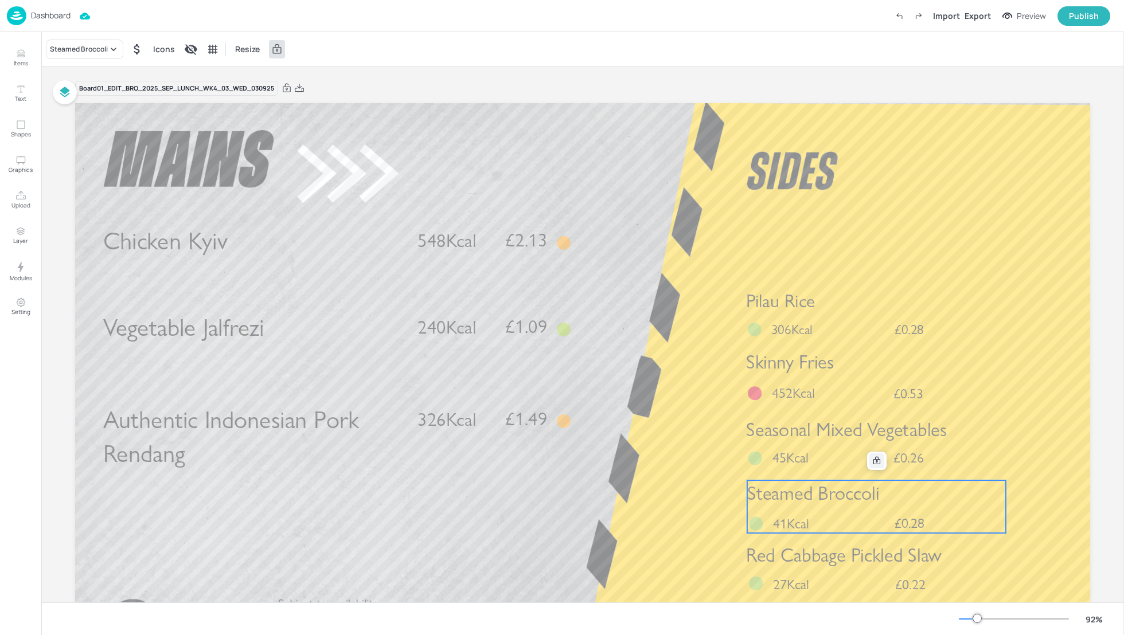
click at [873, 458] on icon at bounding box center [876, 461] width 9 height 9
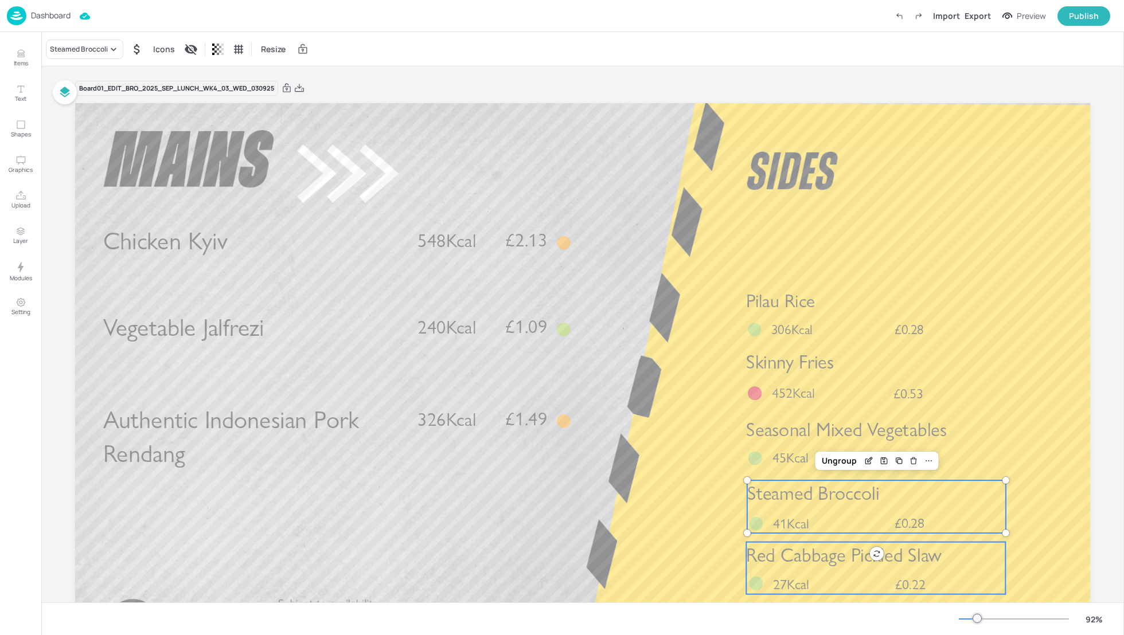
click at [898, 562] on span "Red Cabbage Pickled Slaw" at bounding box center [844, 555] width 196 height 23
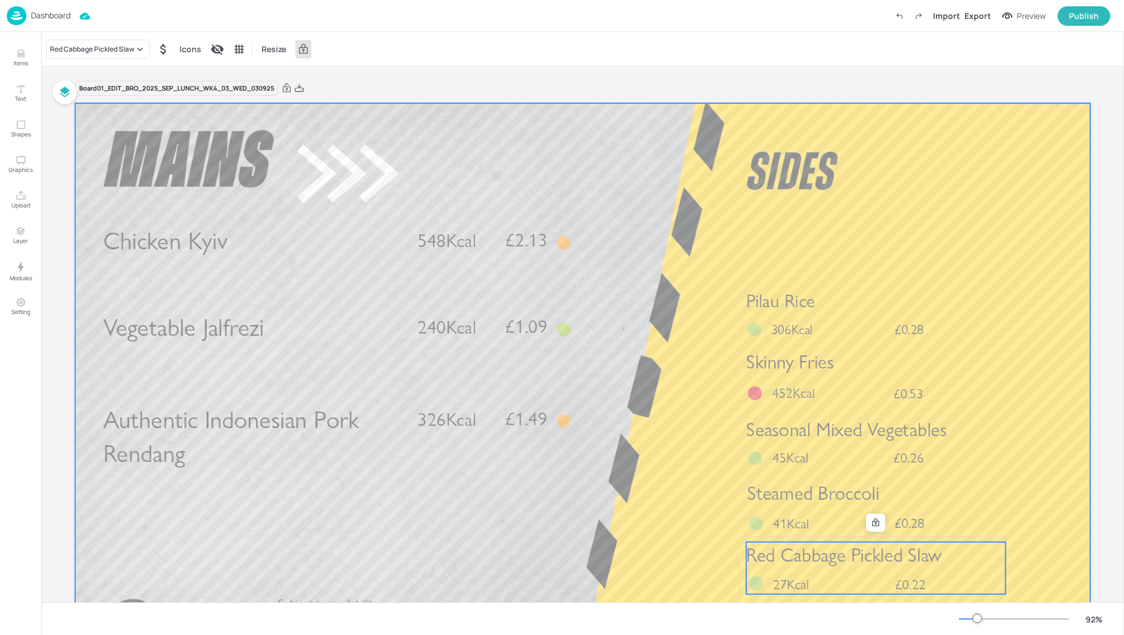
drag, startPoint x: 933, startPoint y: 561, endPoint x: 887, endPoint y: 253, distance: 312.0
click at [887, 103] on div "Chicken Kyiv £2.13 548Kcal Authentic Indonesian Pork Rendang £1.49 326Kcal Vege…" at bounding box center [582, 103] width 1015 height 0
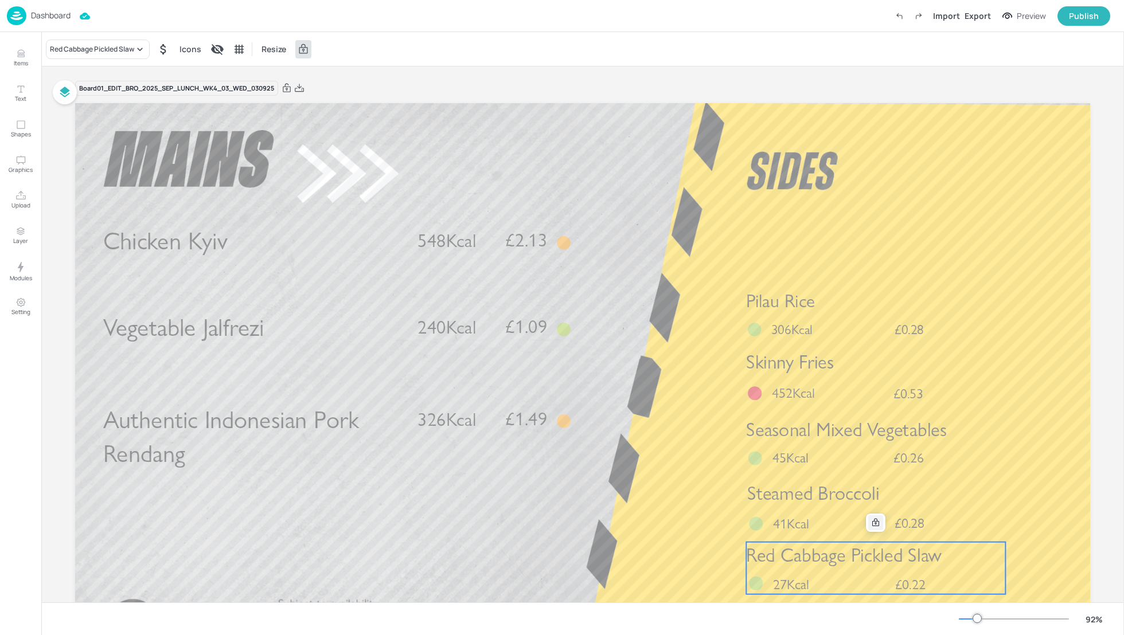
click at [875, 525] on icon at bounding box center [875, 522] width 9 height 9
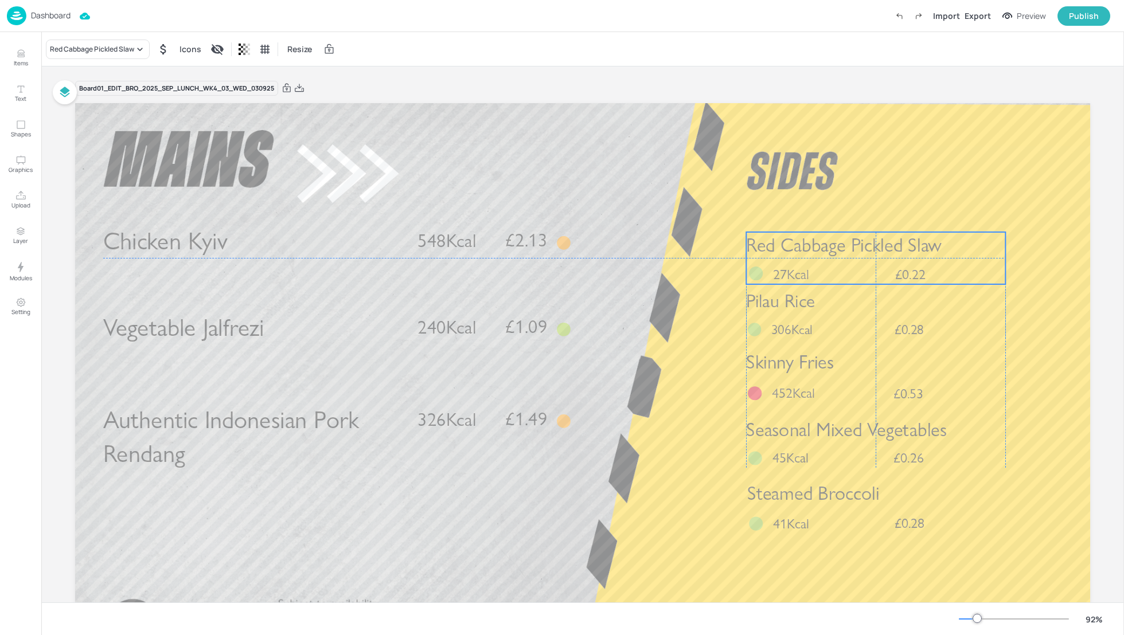
drag, startPoint x: 924, startPoint y: 552, endPoint x: 922, endPoint y: 242, distance: 310.3
click at [922, 242] on span "Red Cabbage Pickled Slaw" at bounding box center [844, 245] width 196 height 23
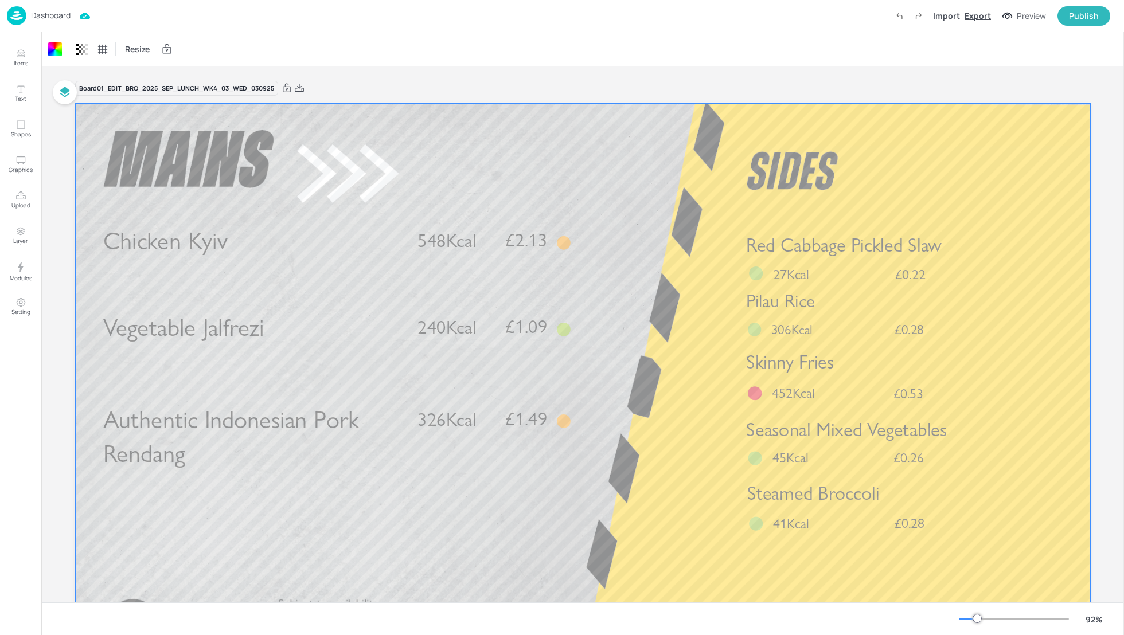
click at [982, 14] on div "Export" at bounding box center [978, 16] width 26 height 12
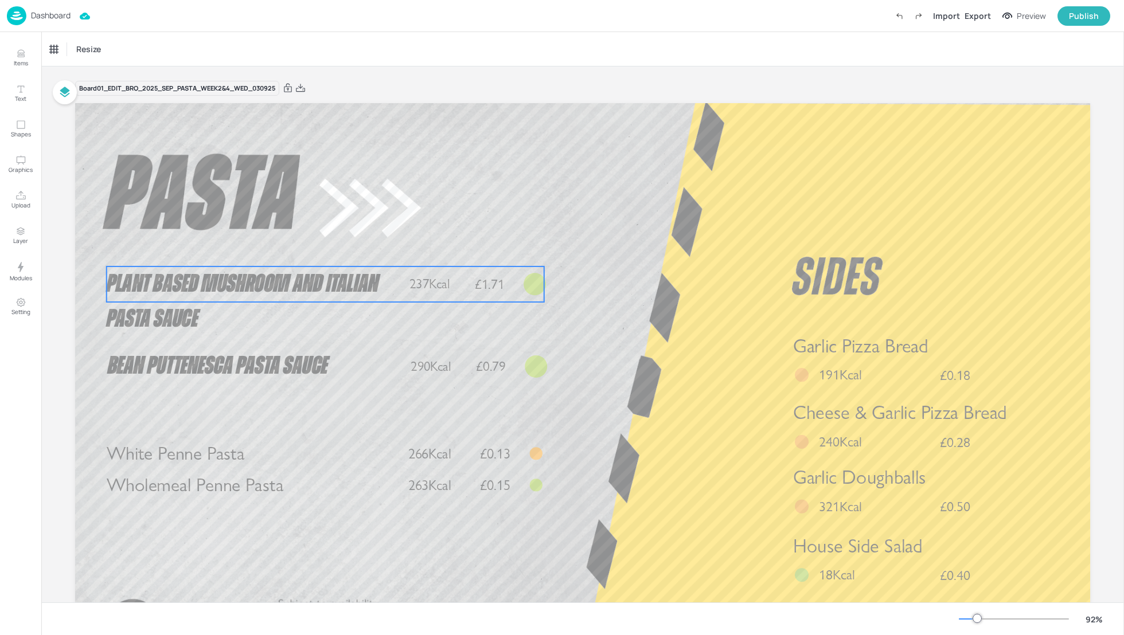
click at [260, 288] on span "Plant Based Mushroom and Italian Pasta Sauce" at bounding box center [243, 301] width 272 height 61
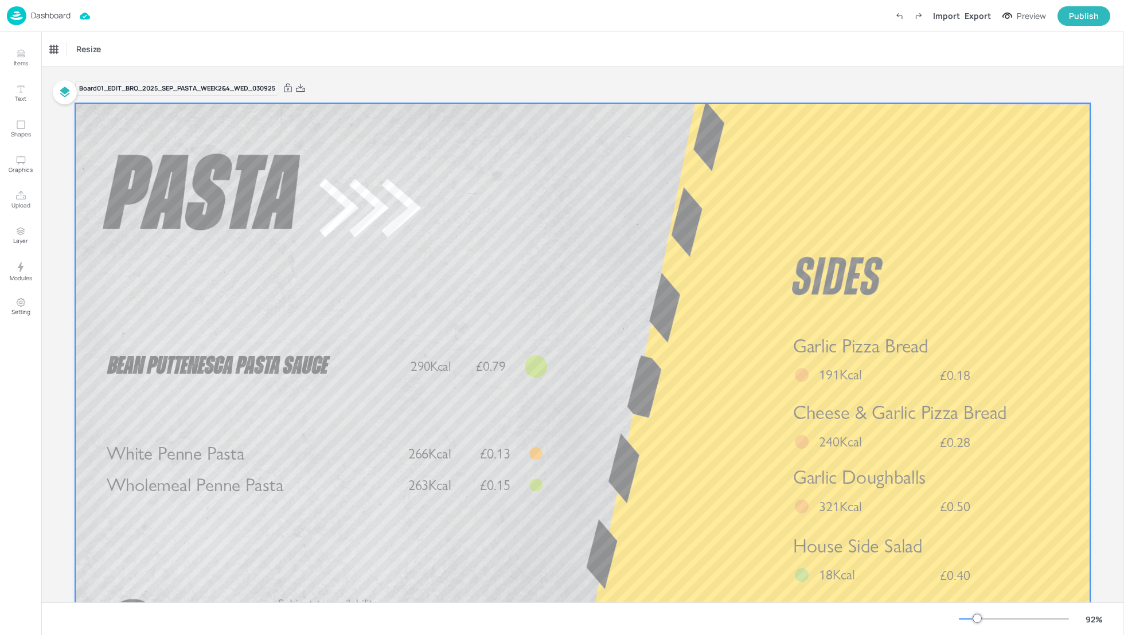
click at [624, 349] on div at bounding box center [582, 388] width 1015 height 571
click at [989, 11] on div "Export" at bounding box center [978, 16] width 26 height 12
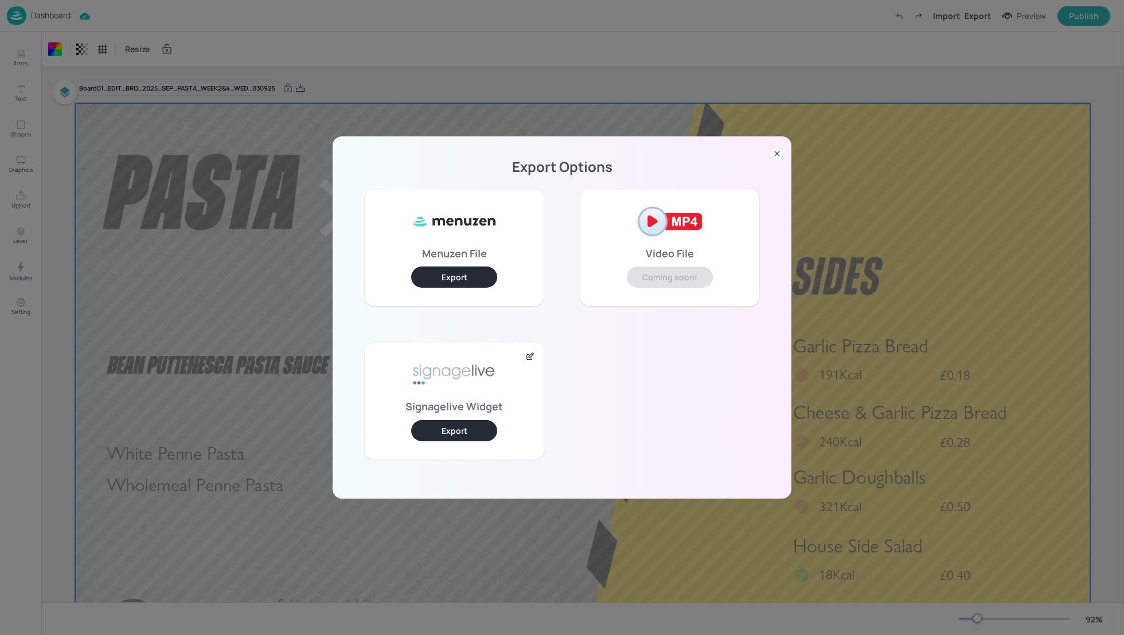
click at [444, 424] on button "Export" at bounding box center [454, 430] width 86 height 21
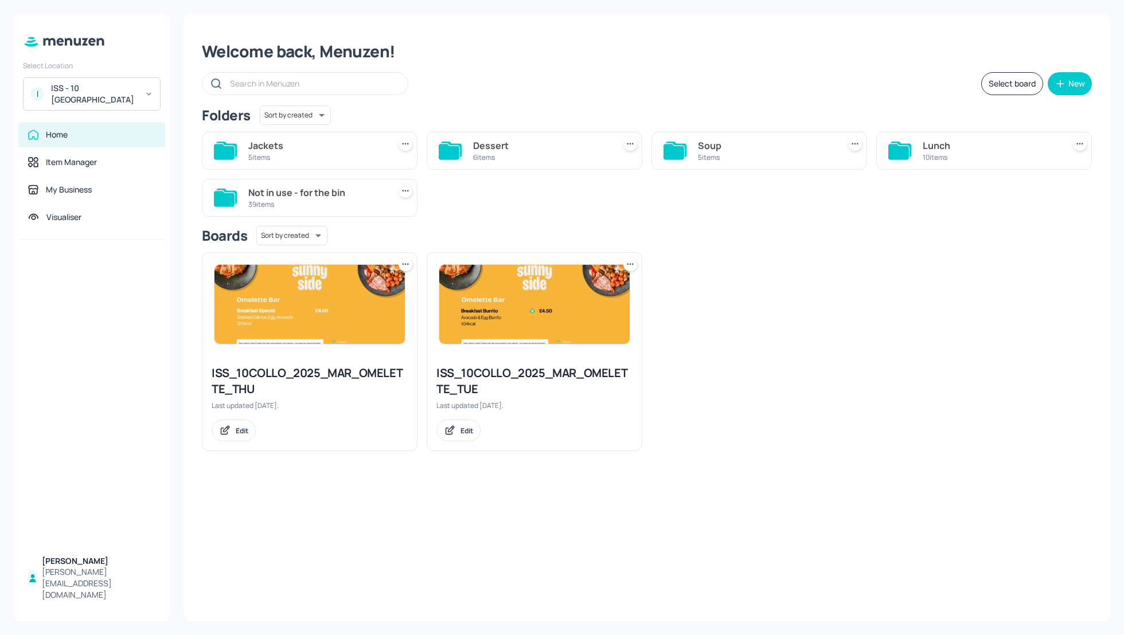
click at [939, 140] on div "Lunch" at bounding box center [991, 146] width 137 height 14
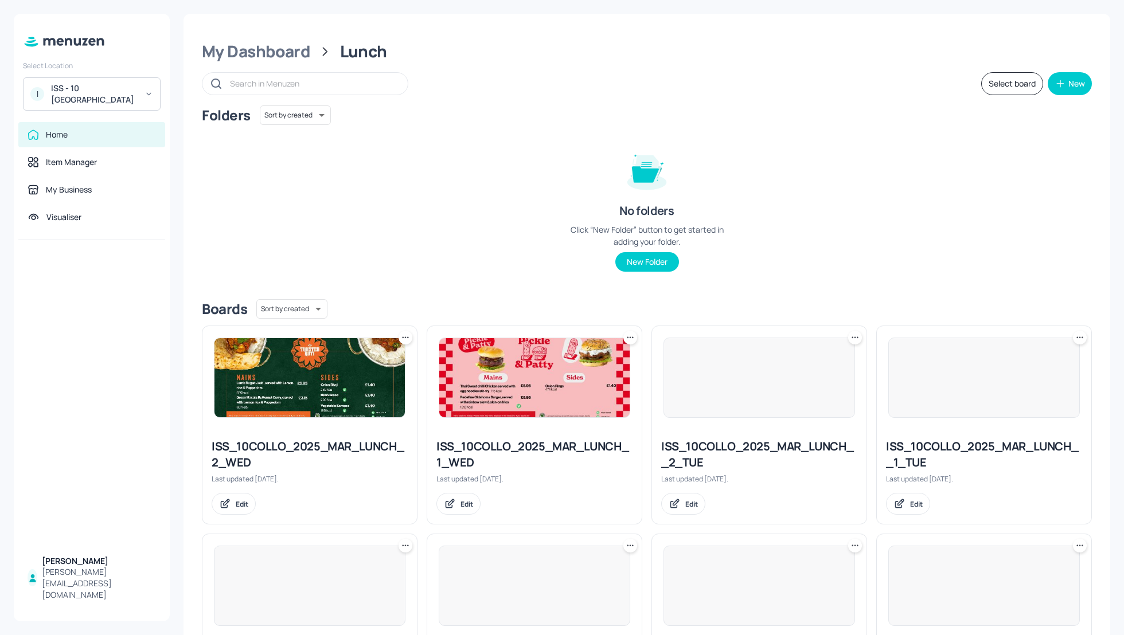
click at [906, 187] on div "Folders Sort by created id ​ No folders Click “New Folder” button to get starte…" at bounding box center [647, 198] width 890 height 185
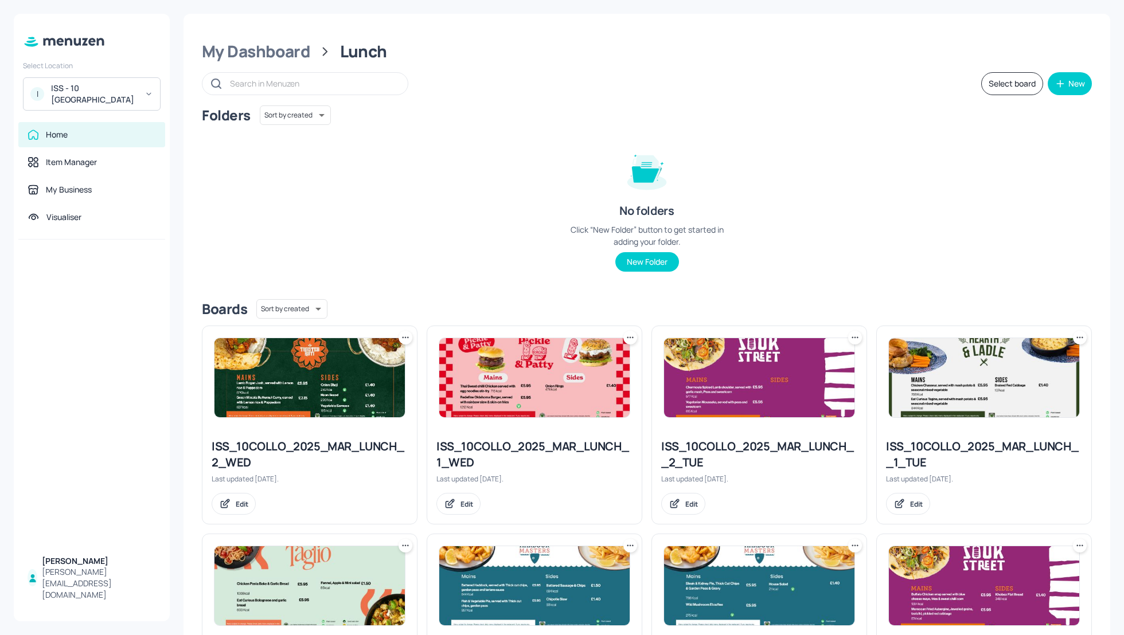
click at [893, 206] on div "Folders Sort by created id ​ No folders Click “New Folder” button to get starte…" at bounding box center [647, 198] width 890 height 185
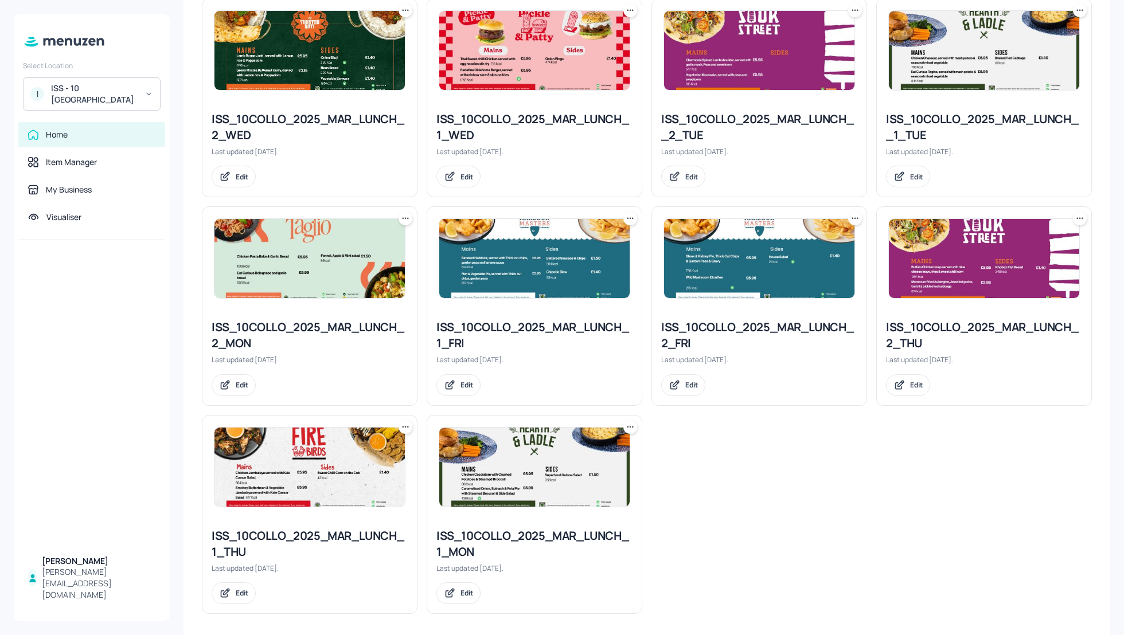
scroll to position [332, 0]
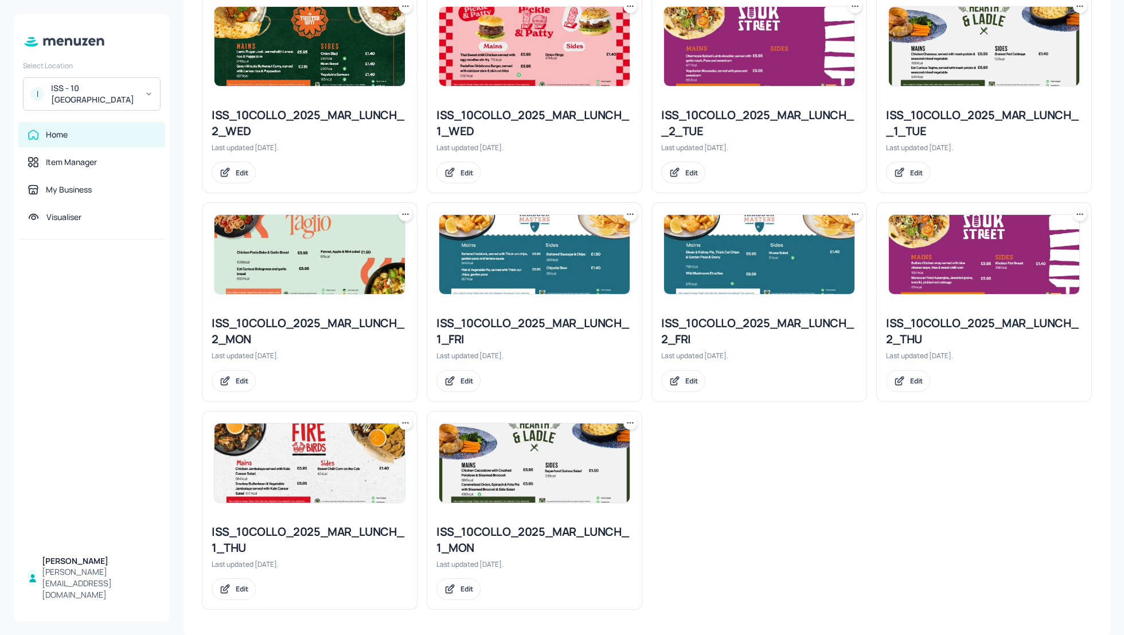
click at [283, 130] on div "ISS_10COLLO_2025_MAR_LUNCH_2_WED" at bounding box center [310, 123] width 196 height 32
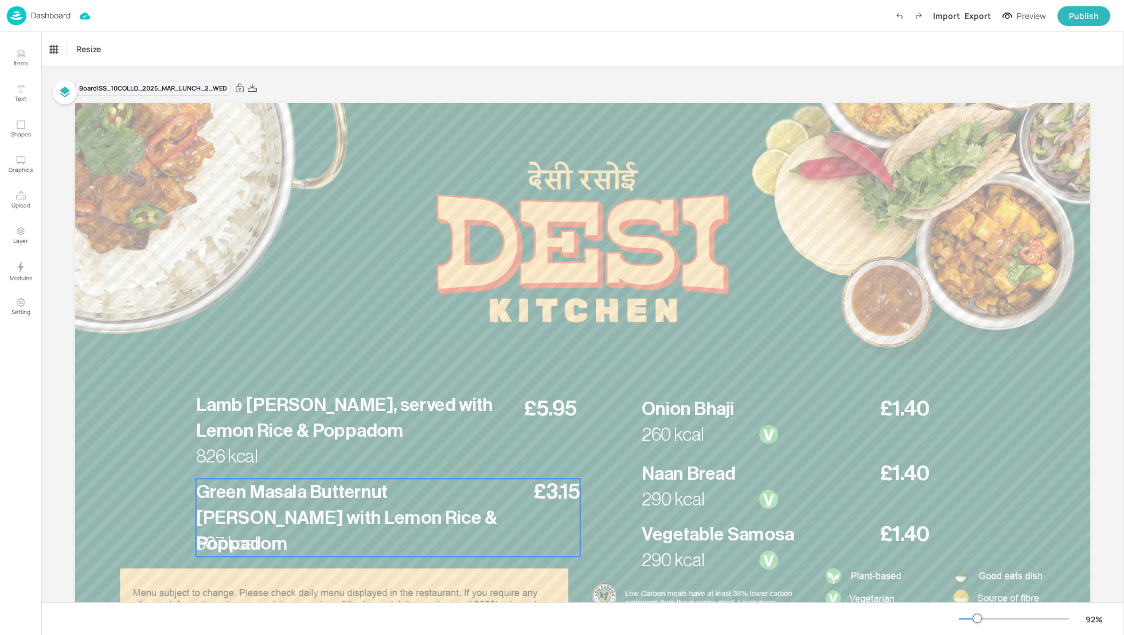
click at [351, 505] on p "Green Masala Butternut [PERSON_NAME] with Lemon Rice & Poppadom" at bounding box center [361, 518] width 331 height 78
click at [379, 461] on icon "Edit Item" at bounding box center [381, 459] width 10 height 9
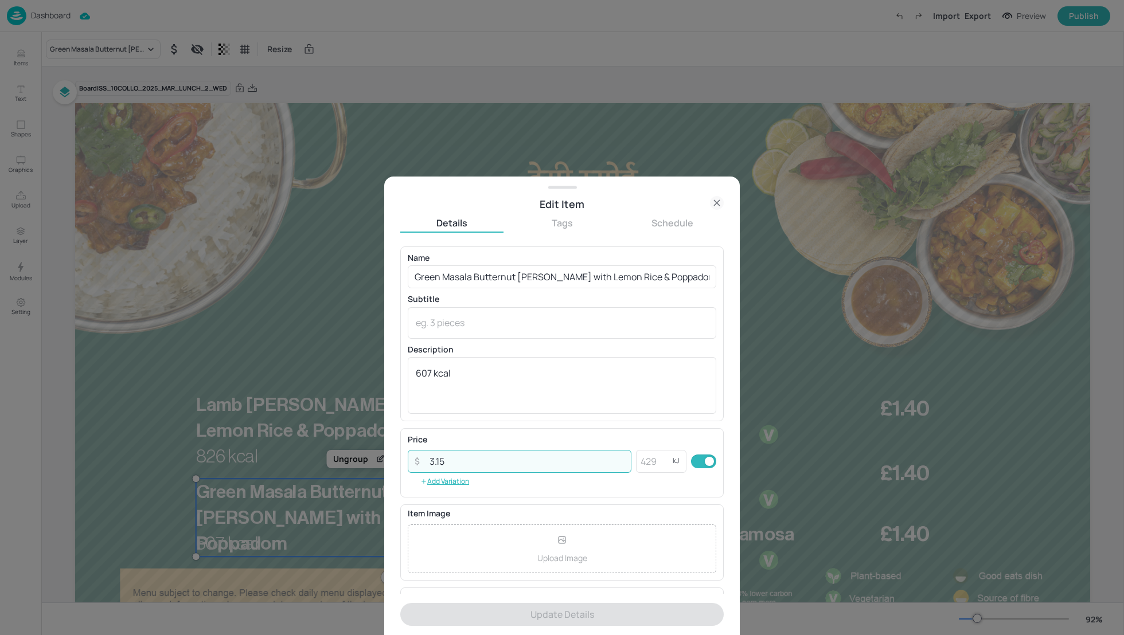
drag, startPoint x: 445, startPoint y: 459, endPoint x: 417, endPoint y: 459, distance: 28.1
click at [417, 459] on div "​ 3.15 ​" at bounding box center [520, 461] width 224 height 23
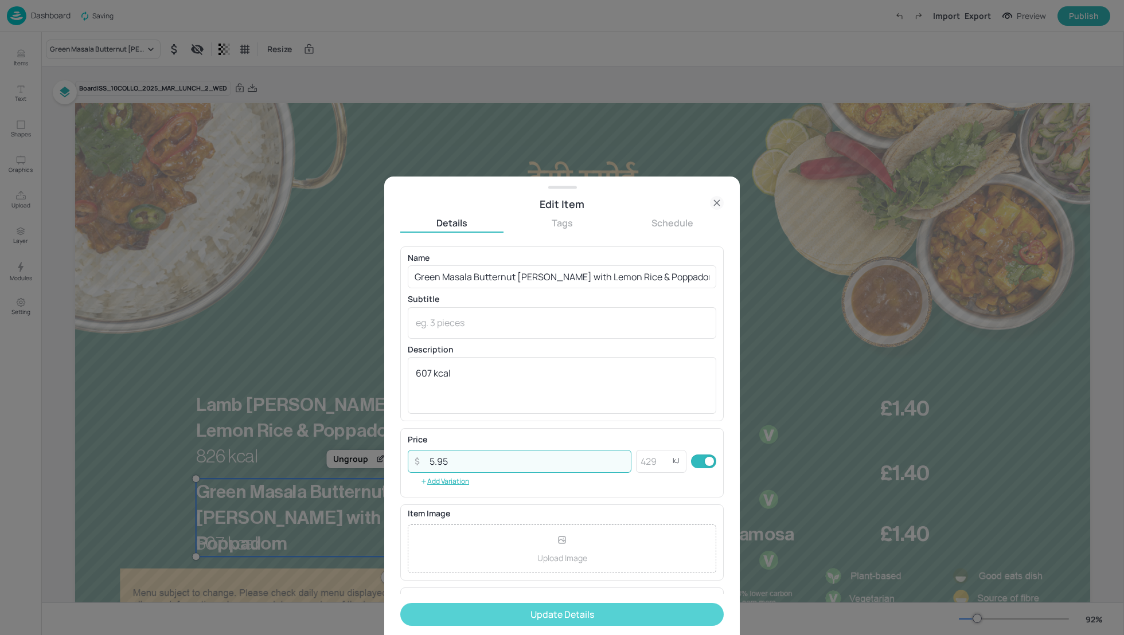
type input "5.95"
click at [548, 619] on button "Update Details" at bounding box center [561, 614] width 323 height 23
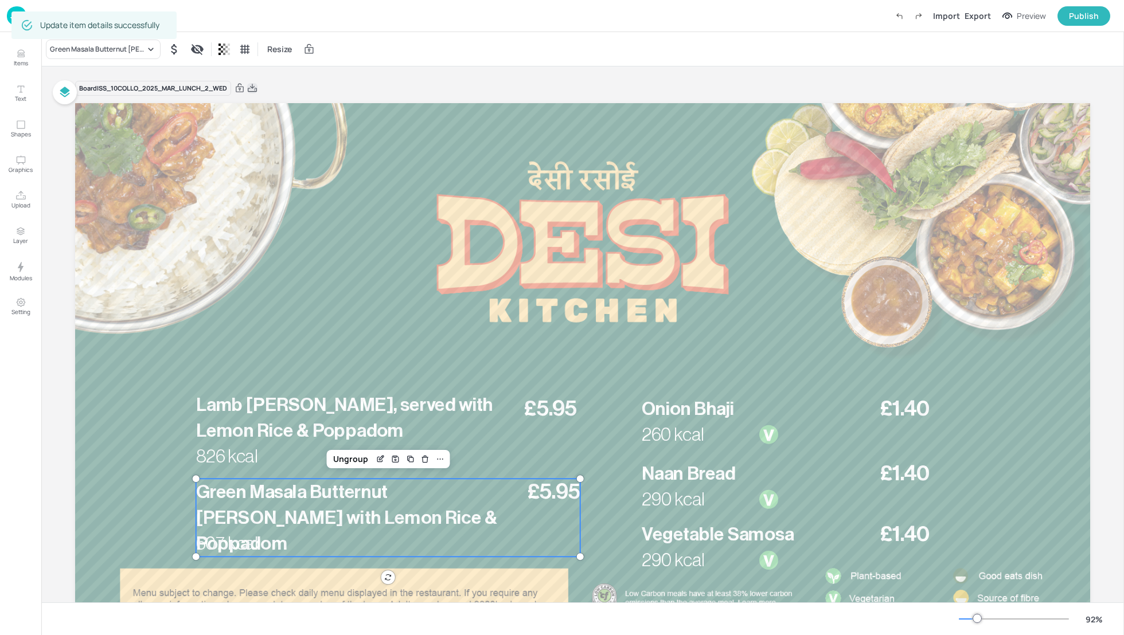
click at [254, 88] on icon at bounding box center [252, 88] width 10 height 11
